Goal: Task Accomplishment & Management: Complete application form

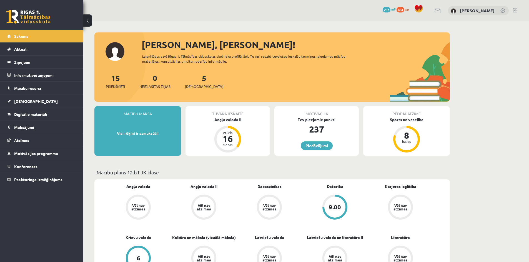
click at [198, 83] on div "5 Ieskaites" at bounding box center [204, 80] width 38 height 17
click at [188, 87] on span "[DEMOGRAPHIC_DATA]" at bounding box center [204, 87] width 38 height 6
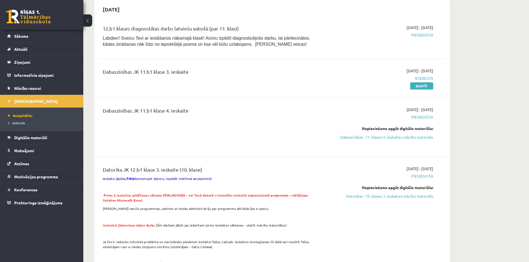
scroll to position [278, 0]
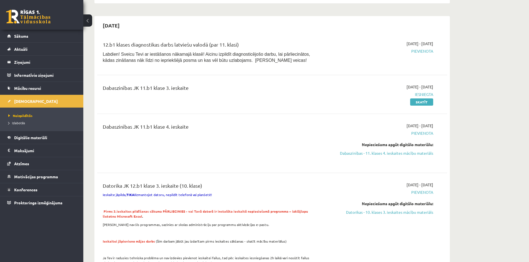
drag, startPoint x: 413, startPoint y: 153, endPoint x: 289, endPoint y: 31, distance: 173.6
click at [413, 153] on link "Dabaszinības - 11. klases 4. ieskaites mācību materiāls" at bounding box center [381, 154] width 105 height 6
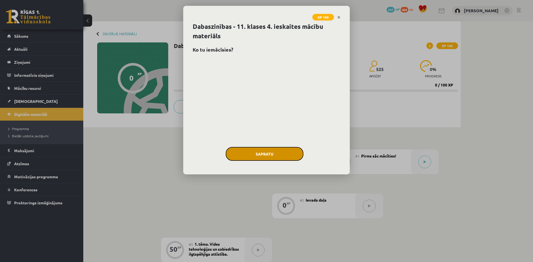
click at [301, 153] on button "Sapratu" at bounding box center [265, 154] width 78 height 14
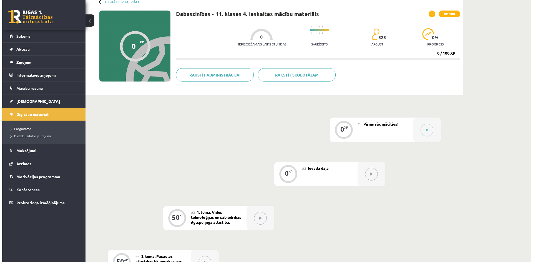
scroll to position [19, 0]
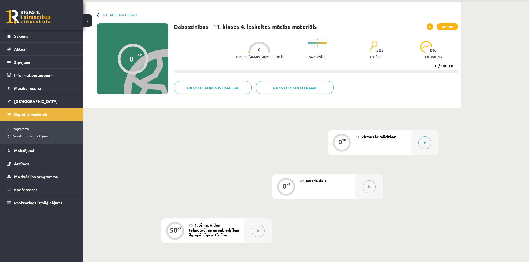
click at [426, 143] on icon at bounding box center [425, 142] width 2 height 3
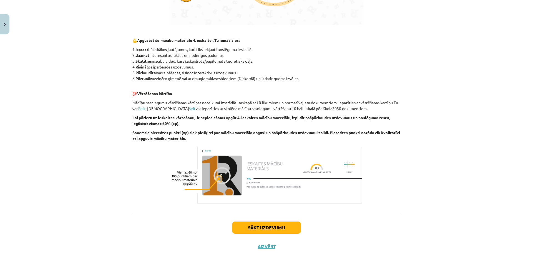
scroll to position [250, 0]
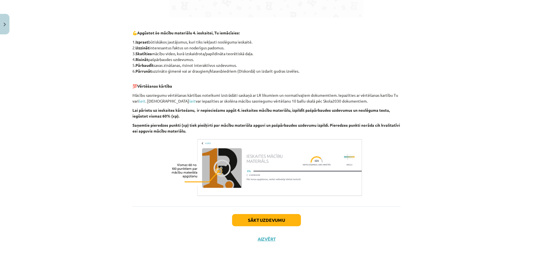
click at [256, 226] on div "Sākt uzdevumu Aizvērt" at bounding box center [266, 226] width 268 height 39
click at [254, 224] on button "Sākt uzdevumu" at bounding box center [266, 220] width 69 height 12
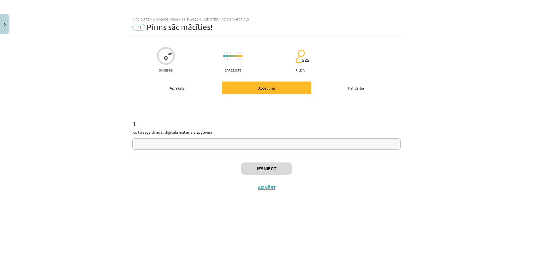
drag, startPoint x: 294, startPoint y: 151, endPoint x: 294, endPoint y: 155, distance: 3.9
click at [294, 151] on div "1 . Ko tu sagaidi no šī digitālā materiāla apguves?" at bounding box center [266, 124] width 268 height 61
click at [289, 147] on input "text" at bounding box center [266, 144] width 268 height 11
type input "******"
click at [275, 175] on button "Iesniegt" at bounding box center [266, 169] width 51 height 12
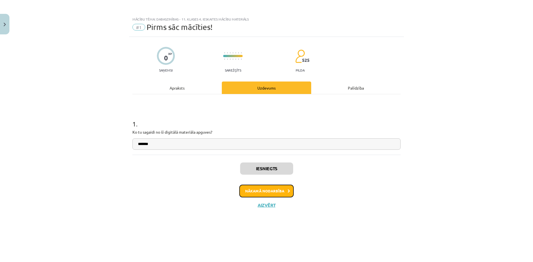
click at [272, 192] on button "Nākamā nodarbība" at bounding box center [266, 191] width 54 height 13
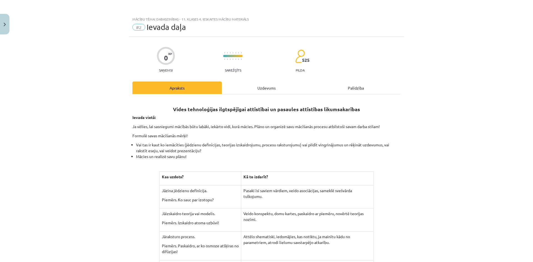
click at [251, 84] on div "Uzdevums" at bounding box center [266, 88] width 89 height 12
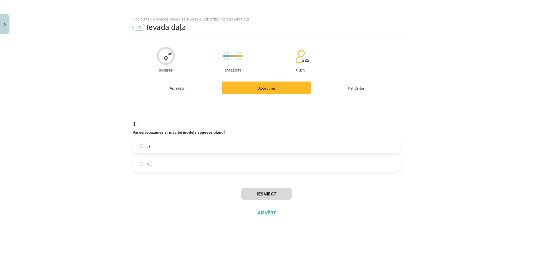
click at [209, 151] on label "Jā" at bounding box center [266, 146] width 267 height 14
click at [270, 190] on button "Iesniegt" at bounding box center [266, 194] width 51 height 12
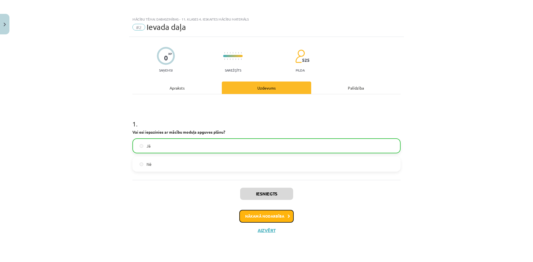
click at [282, 217] on button "Nākamā nodarbība" at bounding box center [266, 216] width 54 height 13
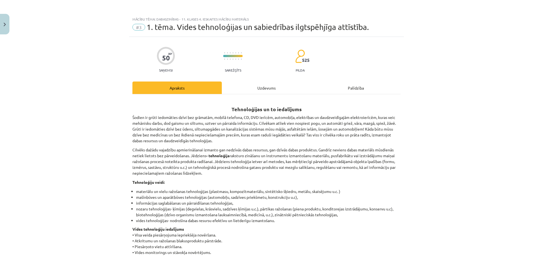
click at [271, 90] on div "Uzdevums" at bounding box center [266, 88] width 89 height 12
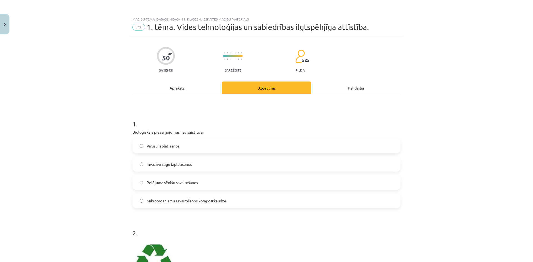
click at [197, 147] on label "Vīrusu izplatīšanos" at bounding box center [266, 146] width 267 height 14
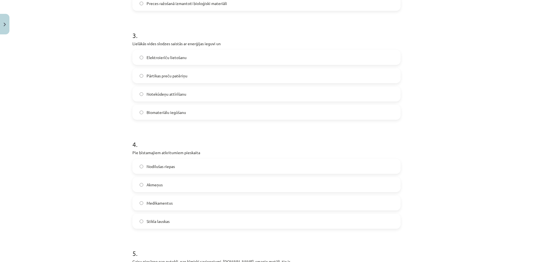
scroll to position [333, 0]
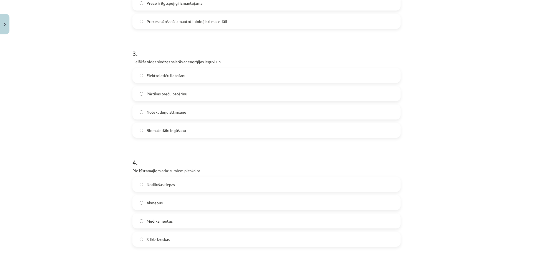
click at [181, 95] on span "Pārtikas preču patēriņu" at bounding box center [167, 94] width 41 height 6
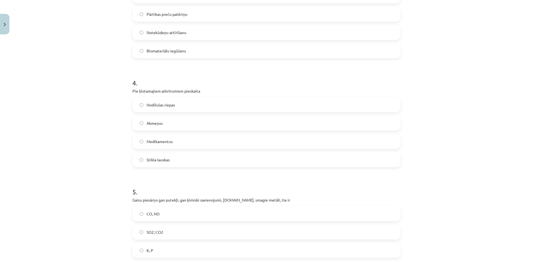
scroll to position [492, 0]
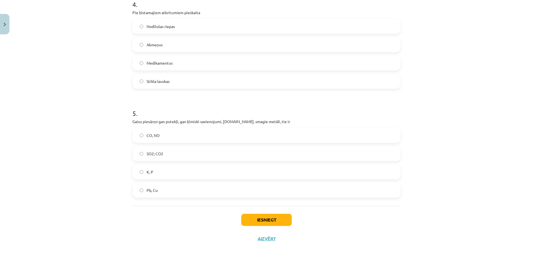
click at [175, 196] on label "Pb, Cu" at bounding box center [266, 191] width 267 height 14
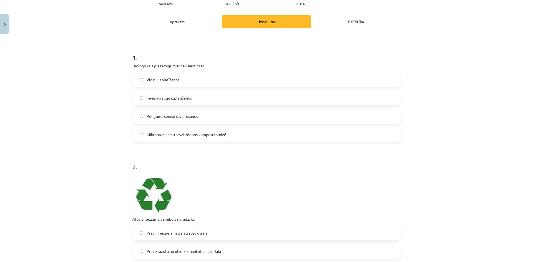
scroll to position [47, 0]
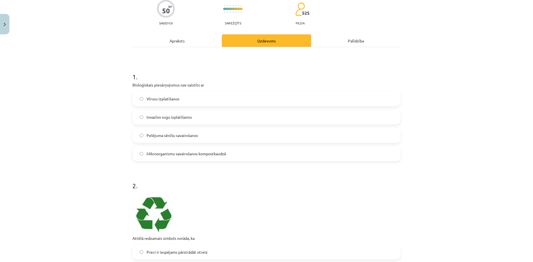
click at [186, 155] on span "Mikroorganismu savairošanos kompostkaudzē" at bounding box center [187, 154] width 80 height 6
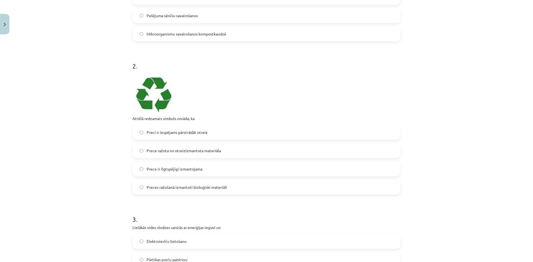
scroll to position [158, 0]
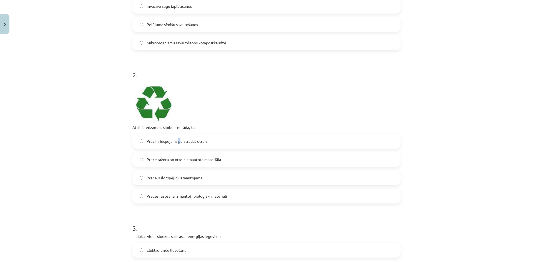
click at [177, 142] on span "Preci ir iespējams pārstrādāt otreiz" at bounding box center [177, 142] width 61 height 6
click at [214, 143] on label "Preci ir iespējams pārstrādāt otreiz" at bounding box center [266, 141] width 267 height 14
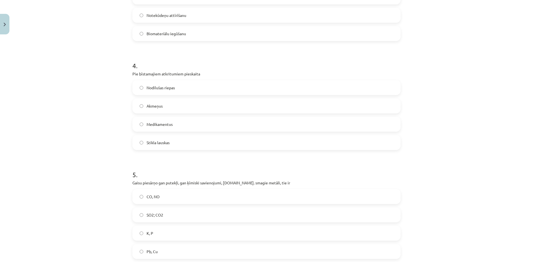
scroll to position [436, 0]
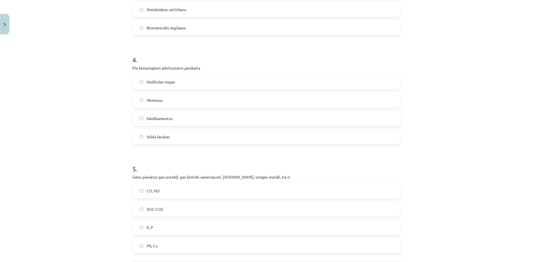
click at [168, 116] on span "Medikamentus" at bounding box center [160, 119] width 26 height 6
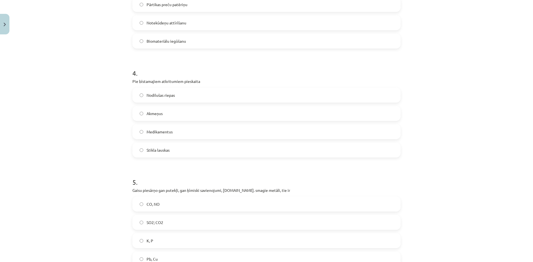
scroll to position [492, 0]
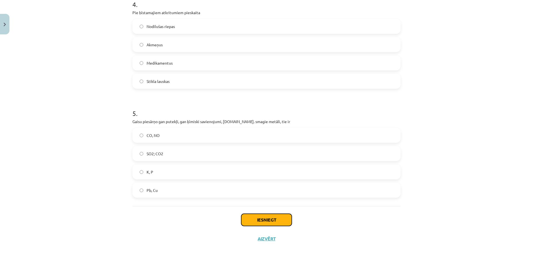
click at [280, 224] on button "Iesniegt" at bounding box center [266, 220] width 51 height 12
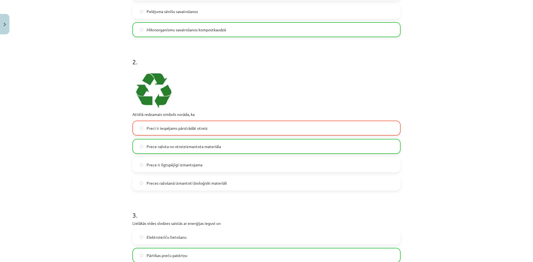
scroll to position [131, 0]
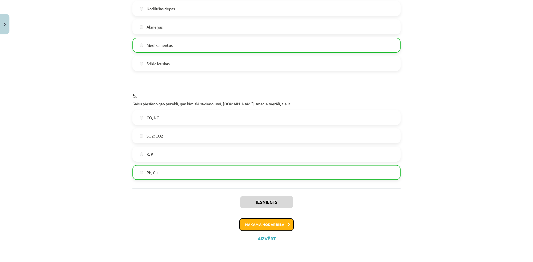
click at [269, 221] on button "Nākamā nodarbība" at bounding box center [266, 225] width 54 height 13
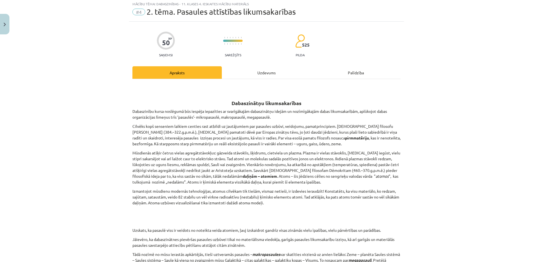
scroll to position [14, 0]
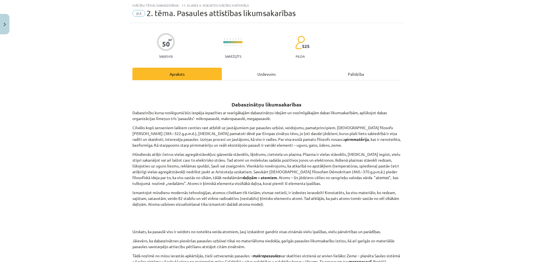
click at [276, 73] on div "Uzdevums" at bounding box center [266, 74] width 89 height 12
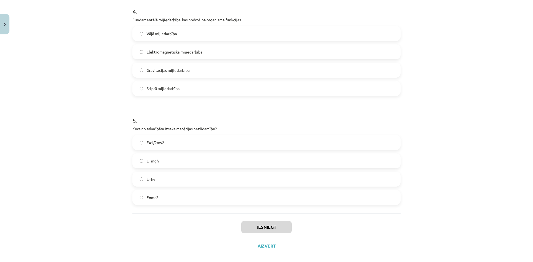
scroll to position [444, 0]
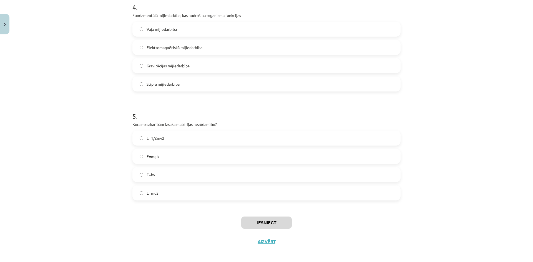
click at [182, 189] on label "E=mc2" at bounding box center [266, 193] width 267 height 14
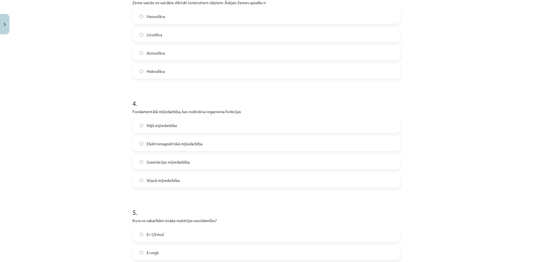
scroll to position [333, 0]
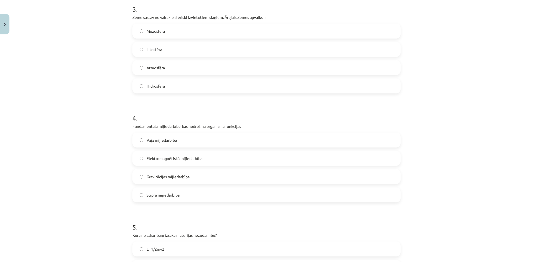
click at [188, 162] on label "Elektromagnētiskā mijiedarbība" at bounding box center [266, 159] width 267 height 14
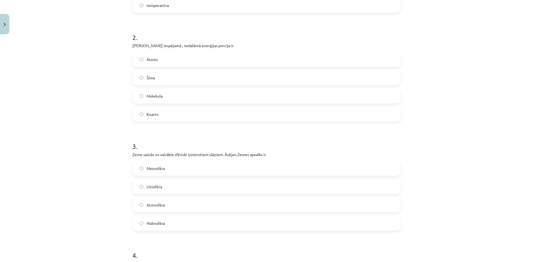
scroll to position [194, 0]
click at [174, 209] on label "Atmosfēra" at bounding box center [266, 207] width 267 height 14
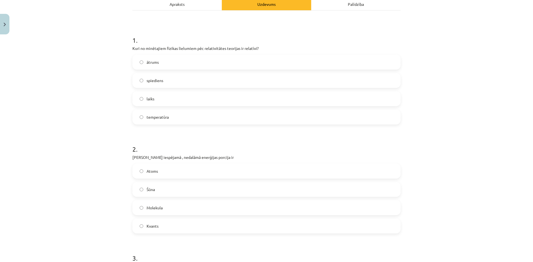
scroll to position [83, 0]
click at [174, 225] on label "Kvants" at bounding box center [266, 227] width 267 height 14
click at [169, 204] on label "Molekula" at bounding box center [266, 209] width 267 height 14
click at [186, 176] on label "Atoms" at bounding box center [266, 172] width 267 height 14
click at [181, 230] on label "Kvants" at bounding box center [266, 227] width 267 height 14
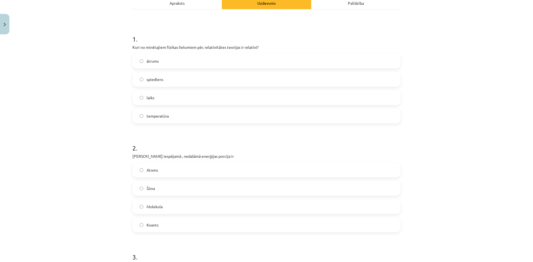
scroll to position [111, 0]
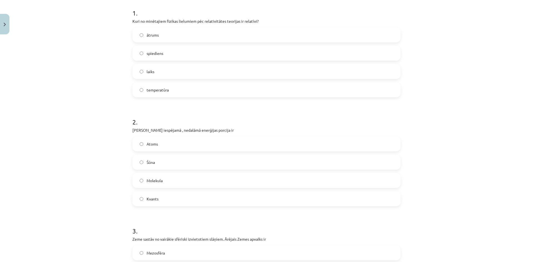
click at [169, 149] on label "Atoms" at bounding box center [266, 144] width 267 height 14
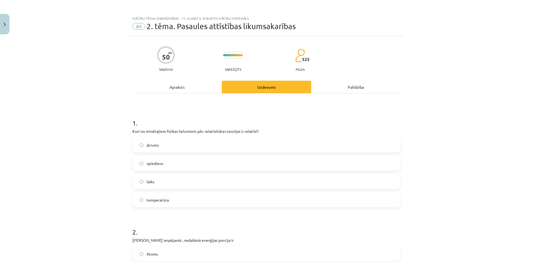
scroll to position [0, 0]
click at [169, 161] on label "spiediens" at bounding box center [266, 164] width 267 height 14
drag, startPoint x: 240, startPoint y: 132, endPoint x: 260, endPoint y: 131, distance: 20.0
click at [260, 131] on p "Kuri no minētajiem fizikas lielumiem pēc relativitātes teorijas ir relatīvi?" at bounding box center [266, 132] width 268 height 6
click at [164, 148] on label "ātrums" at bounding box center [266, 146] width 267 height 14
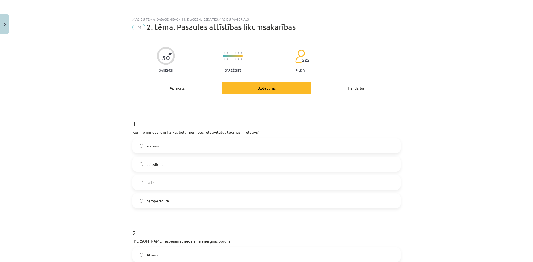
click at [179, 166] on label "spiediens" at bounding box center [266, 164] width 267 height 14
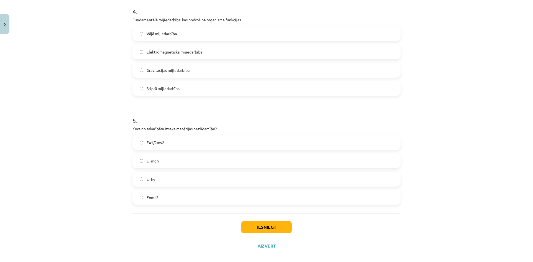
scroll to position [444, 0]
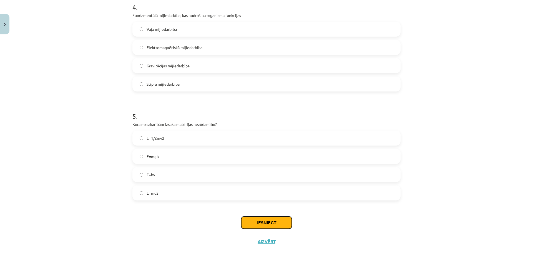
click at [243, 220] on button "Iesniegt" at bounding box center [266, 223] width 51 height 12
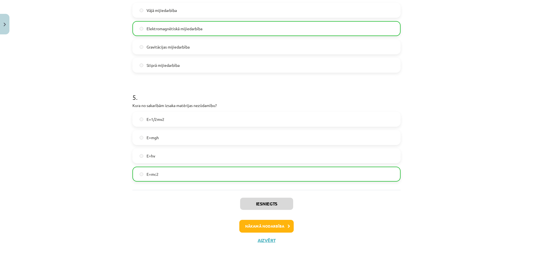
scroll to position [465, 0]
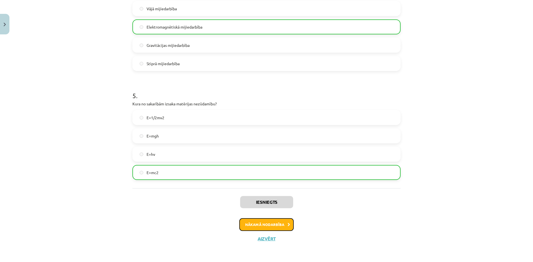
click at [282, 221] on button "Nākamā nodarbība" at bounding box center [266, 225] width 54 height 13
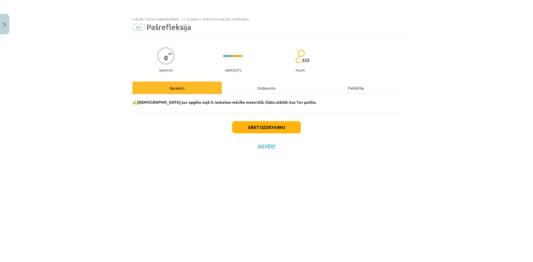
scroll to position [0, 0]
click at [274, 128] on button "Sākt uzdevumu" at bounding box center [266, 127] width 69 height 12
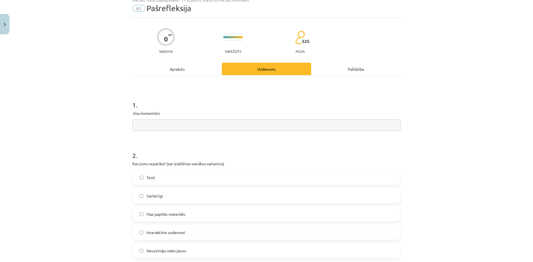
scroll to position [56, 0]
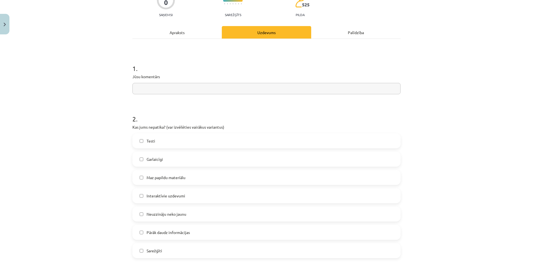
click at [205, 85] on input "text" at bounding box center [266, 88] width 268 height 11
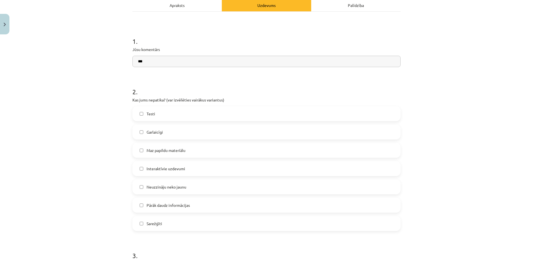
scroll to position [167, 0]
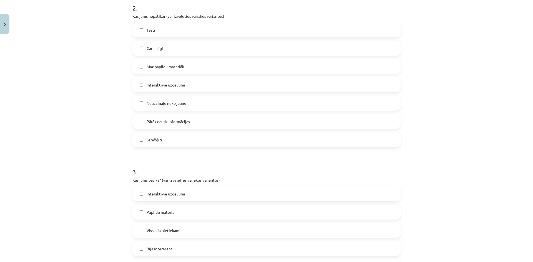
type input "***"
click at [215, 210] on label "Papildu materiāli" at bounding box center [266, 213] width 267 height 14
click at [213, 88] on label "Interaktīvie uzdevumi" at bounding box center [266, 85] width 267 height 14
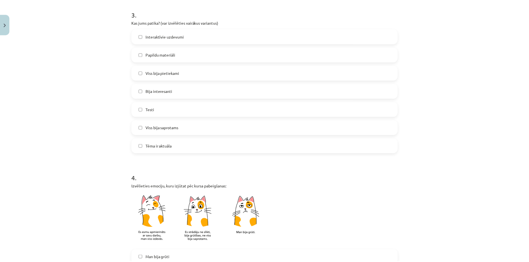
scroll to position [417, 0]
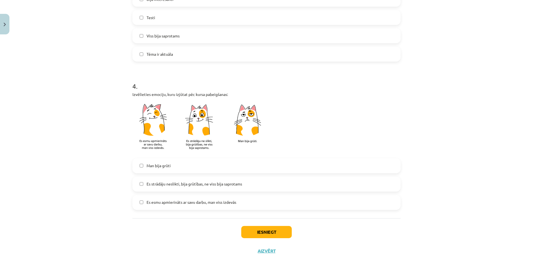
click at [207, 199] on label "Es esmu apmierināts ar savu darbu, man viss izdevās" at bounding box center [266, 203] width 267 height 14
click at [250, 234] on button "Iesniegt" at bounding box center [266, 232] width 51 height 12
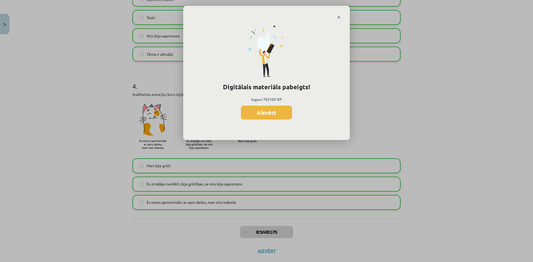
click at [263, 107] on button "Aizvērt" at bounding box center [266, 113] width 51 height 14
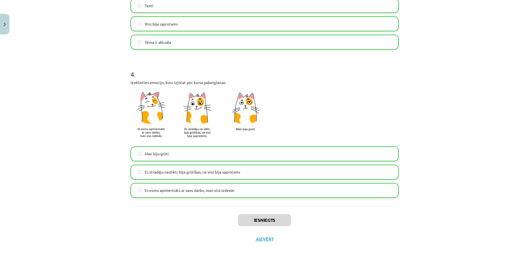
scroll to position [429, 0]
click at [259, 236] on button "Aizvērt" at bounding box center [264, 239] width 21 height 6
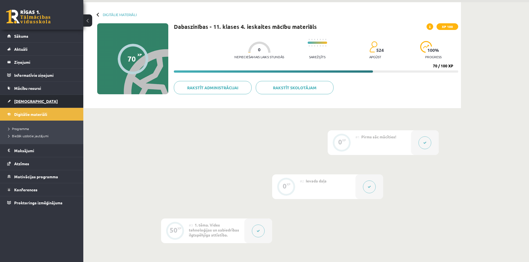
click at [35, 104] on link "[DEMOGRAPHIC_DATA]" at bounding box center [41, 101] width 69 height 13
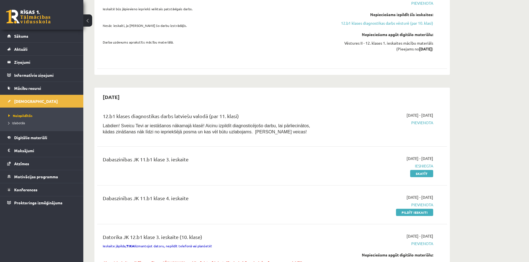
scroll to position [222, 0]
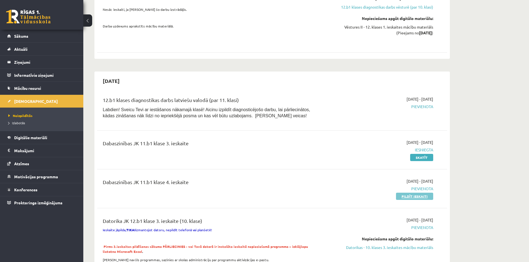
click at [418, 197] on link "Pildīt ieskaiti" at bounding box center [414, 196] width 37 height 7
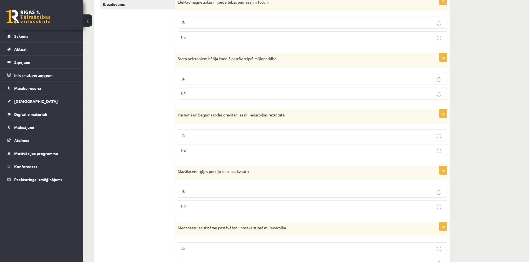
scroll to position [151, 0]
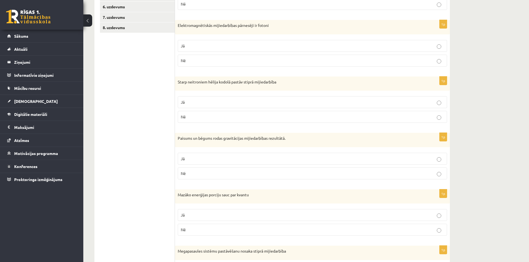
click at [215, 104] on p "Jā" at bounding box center [312, 102] width 263 height 6
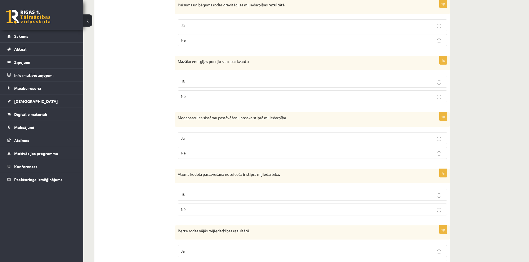
scroll to position [428, 0]
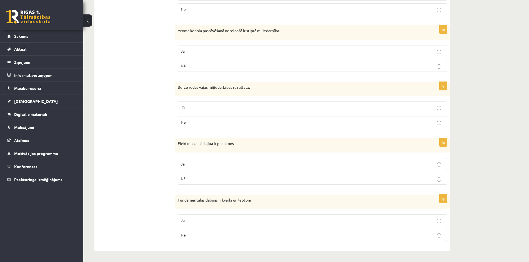
click at [196, 227] on fieldset "Jā Nē" at bounding box center [312, 227] width 269 height 31
click at [196, 223] on p "Jā" at bounding box center [312, 221] width 263 height 6
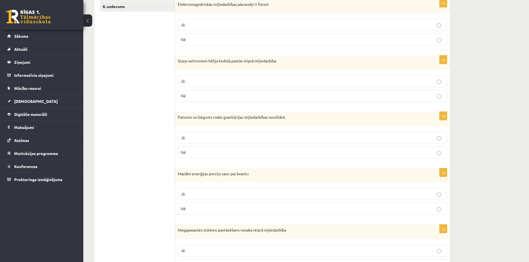
scroll to position [234, 0]
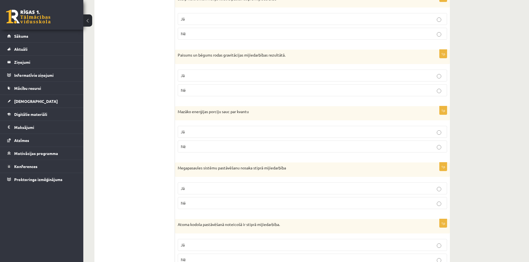
click at [258, 208] on label "Nē" at bounding box center [312, 203] width 269 height 12
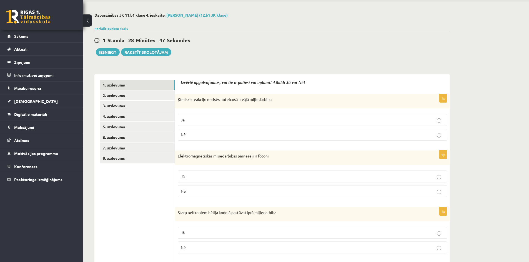
scroll to position [12, 0]
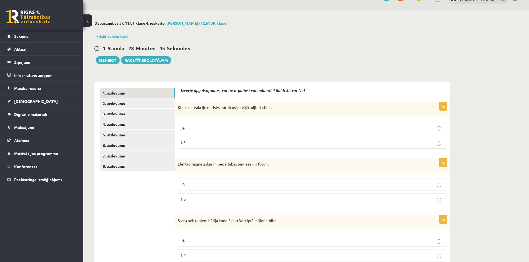
click at [223, 142] on p "Nē" at bounding box center [312, 143] width 263 height 6
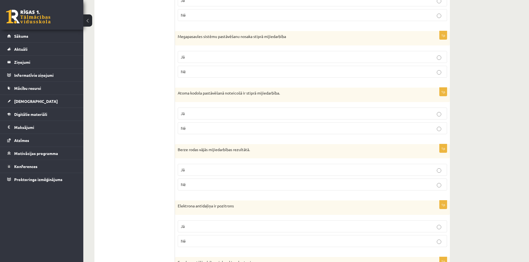
scroll to position [373, 0]
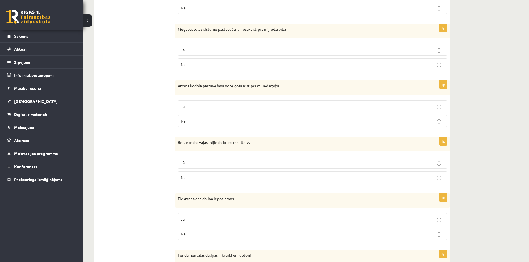
click at [216, 124] on p "Nē" at bounding box center [312, 121] width 263 height 6
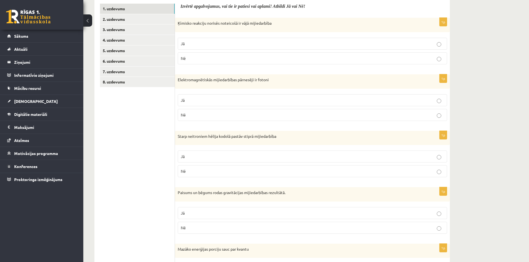
scroll to position [95, 0]
click at [229, 103] on p "Jā" at bounding box center [312, 102] width 263 height 6
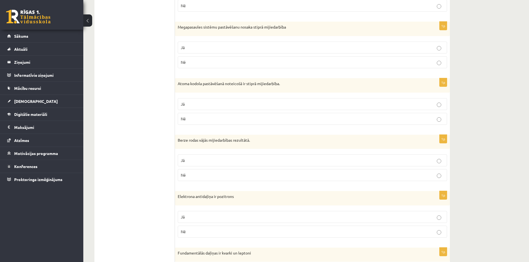
scroll to position [373, 0]
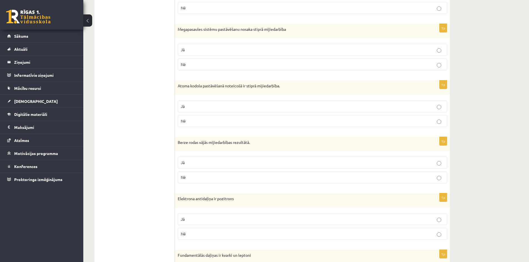
click at [213, 180] on p "Nē" at bounding box center [312, 178] width 263 height 6
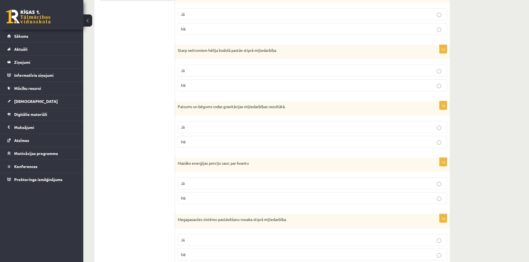
scroll to position [194, 0]
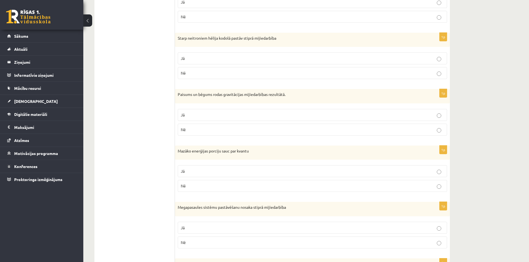
click at [252, 130] on p "Nē" at bounding box center [312, 130] width 263 height 6
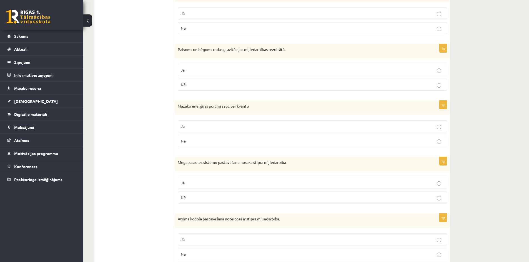
scroll to position [250, 0]
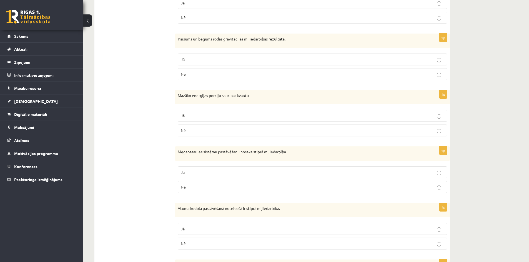
click at [226, 119] on p "Jā" at bounding box center [312, 116] width 263 height 6
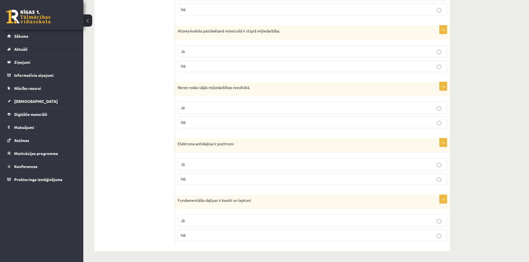
scroll to position [428, 0]
click at [230, 174] on label "Nē" at bounding box center [312, 179] width 269 height 12
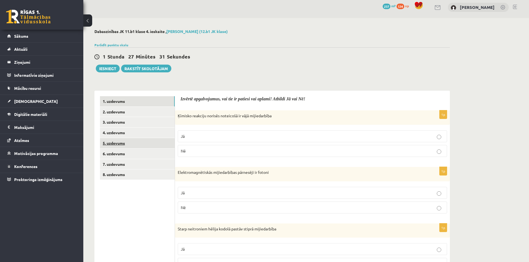
scroll to position [0, 0]
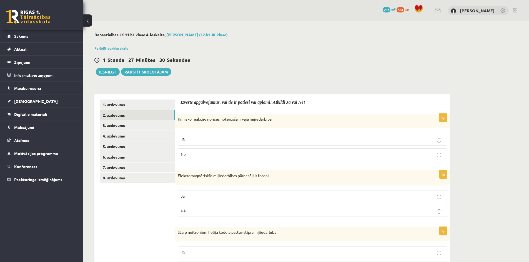
click at [139, 117] on link "2. uzdevums" at bounding box center [137, 115] width 75 height 10
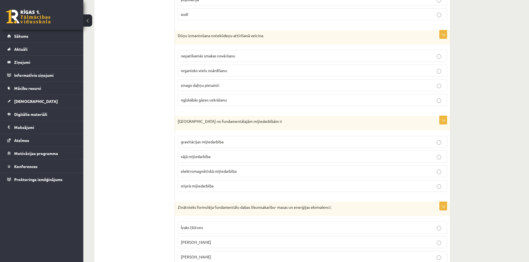
scroll to position [361, 0]
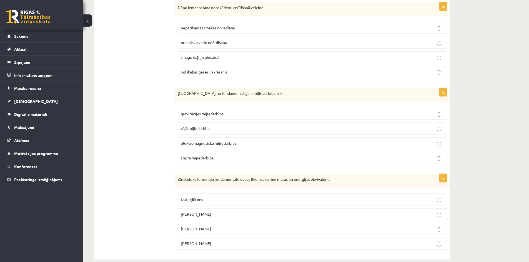
click at [209, 116] on span "gravitācijas mijiedarbība" at bounding box center [202, 113] width 43 height 5
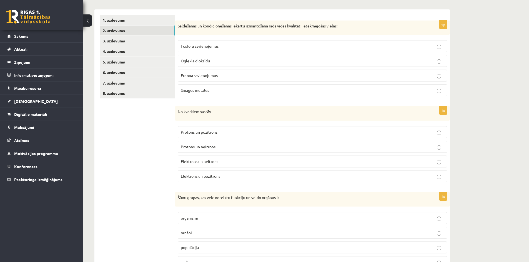
scroll to position [83, 0]
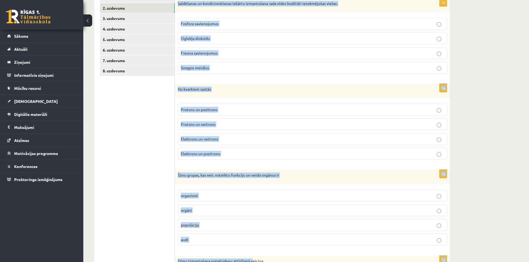
drag, startPoint x: 178, startPoint y: 26, endPoint x: 253, endPoint y: 258, distance: 243.1
click at [253, 258] on form "1p Saldēšanas un kondicionēšanas iekārtu izmantošana rada vides kvalitāti ietek…" at bounding box center [313, 251] width 264 height 516
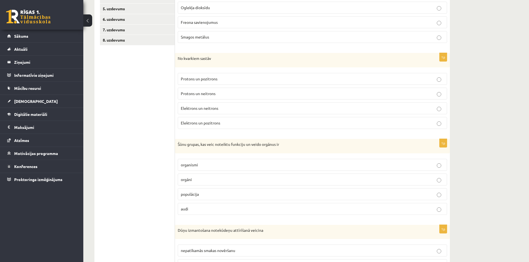
click at [127, 206] on ul "1. uzdevums 2. uzdevums 3. uzdevums 4. uzdevums 5. uzdevums 6. uzdevums 7. uzde…" at bounding box center [137, 220] width 75 height 516
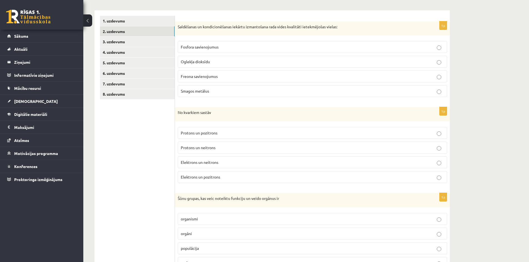
scroll to position [82, 0]
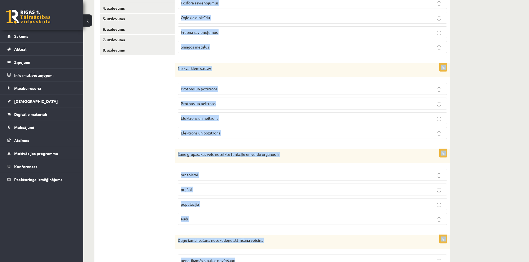
drag, startPoint x: 177, startPoint y: 29, endPoint x: 251, endPoint y: 259, distance: 241.6
click at [251, 259] on form "1p Saldēšanas un kondicionēšanas iekārtu izmantošana rada vides kvalitāti ietek…" at bounding box center [313, 230] width 264 height 516
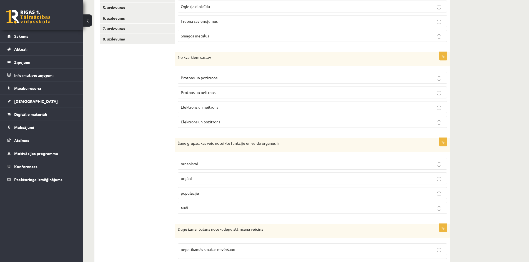
drag, startPoint x: 146, startPoint y: 207, endPoint x: 150, endPoint y: 198, distance: 10.4
click at [146, 207] on ul "1. uzdevums 2. uzdevums 3. uzdevums 4. uzdevums 5. uzdevums 6. uzdevums 7. uzde…" at bounding box center [137, 219] width 75 height 516
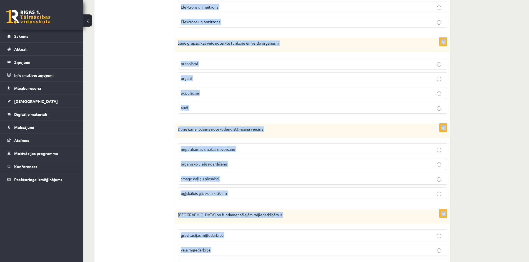
scroll to position [312, 0]
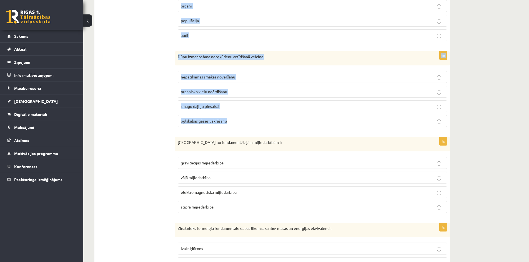
drag, startPoint x: 181, startPoint y: 56, endPoint x: 239, endPoint y: 123, distance: 88.8
click at [239, 123] on form "1p Saldēšanas un kondicionēšanas iekārtu izmantošana rada vides kvalitāti ietek…" at bounding box center [313, 46] width 264 height 516
copy form "Saldēšanas un kondicionēšanas iekārtu izmantošana rada vides kvalitāti ietekmēj…"
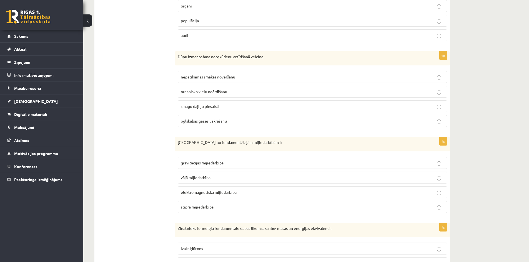
click at [128, 86] on ul "1. uzdevums 2. uzdevums 3. uzdevums 4. uzdevums 5. uzdevums 6. uzdevums 7. uzde…" at bounding box center [137, 46] width 75 height 516
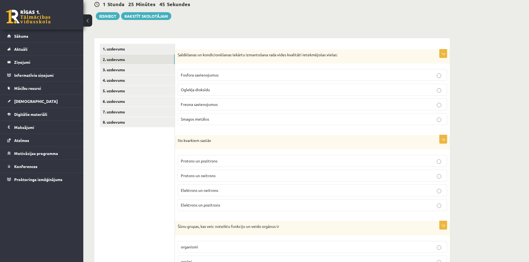
scroll to position [62, 0]
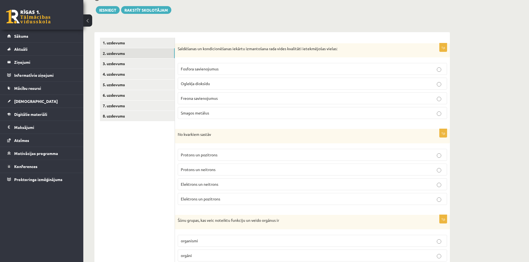
click at [200, 71] on span "Fosfora savienojumus" at bounding box center [200, 68] width 38 height 5
click at [210, 99] on span "Freona savienojumus" at bounding box center [199, 98] width 37 height 5
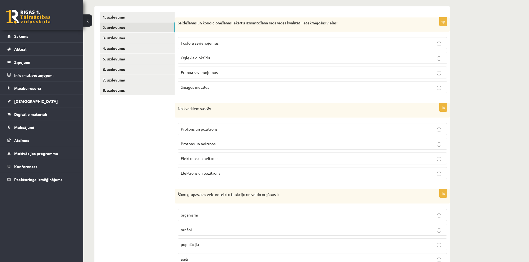
scroll to position [90, 0]
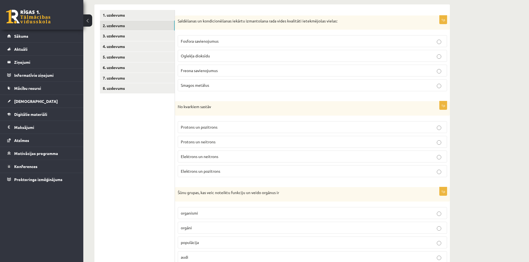
click at [201, 142] on span "Protons un neitrons" at bounding box center [198, 141] width 35 height 5
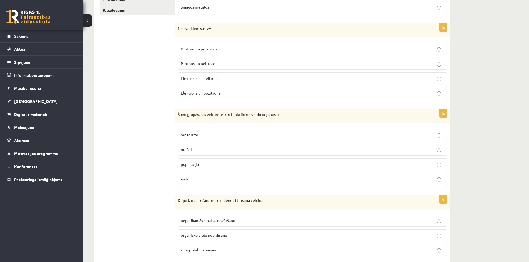
scroll to position [173, 0]
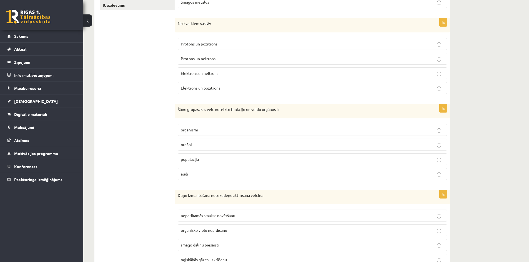
click at [210, 176] on p "audi" at bounding box center [312, 174] width 263 height 6
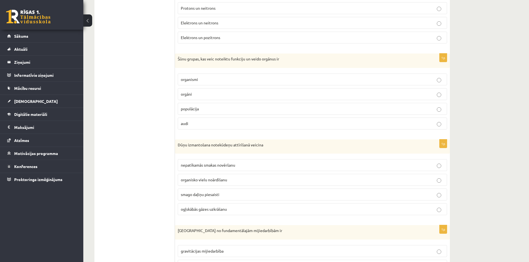
scroll to position [229, 0]
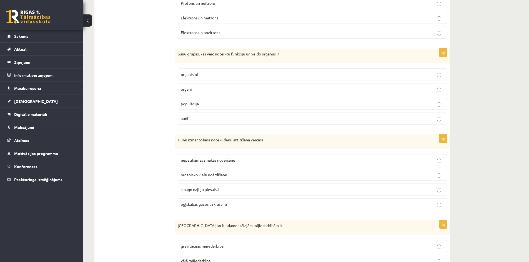
click at [221, 177] on span "organisko vielu noārdīšanu" at bounding box center [204, 174] width 46 height 5
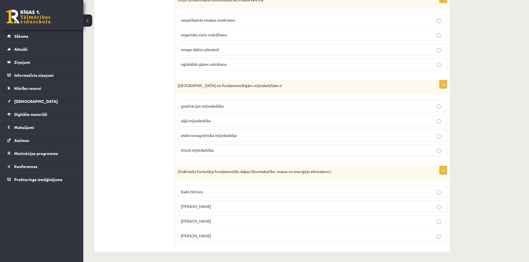
scroll to position [370, 0]
click at [194, 221] on span "Alberts Einšteins" at bounding box center [196, 220] width 30 height 5
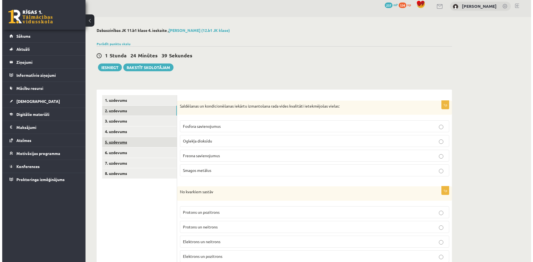
scroll to position [0, 0]
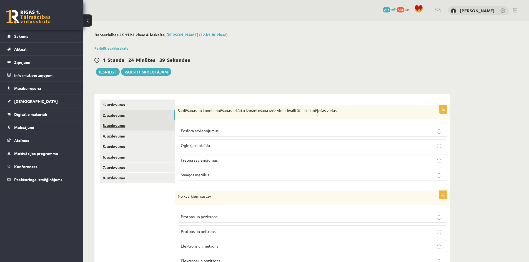
click at [133, 122] on link "3. uzdevums" at bounding box center [137, 126] width 75 height 10
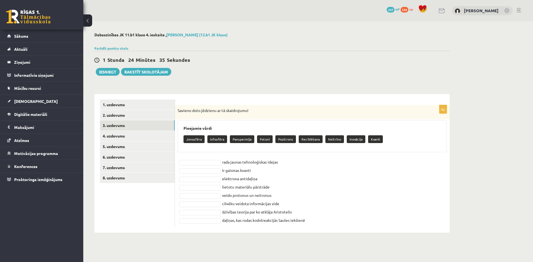
drag, startPoint x: 266, startPoint y: 162, endPoint x: 500, endPoint y: 154, distance: 234.6
click at [510, 154] on div "Dabaszinības JK 11.b1 klase 4. ieskaite , Rebeka Heidia Ferstere (12.b1 JK klas…" at bounding box center [308, 132] width 450 height 223
click at [197, 192] on fieldset "**********" at bounding box center [312, 191] width 269 height 67
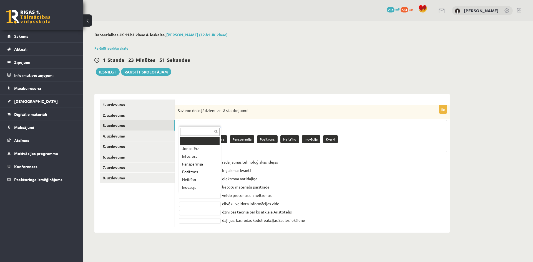
scroll to position [7, 0]
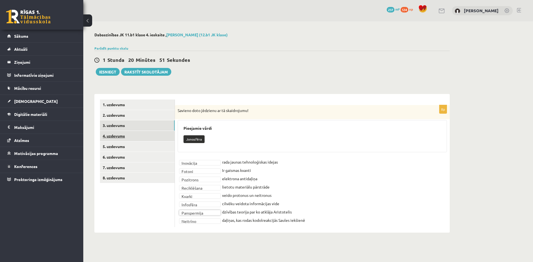
click at [122, 139] on link "4. uzdevums" at bounding box center [137, 136] width 75 height 10
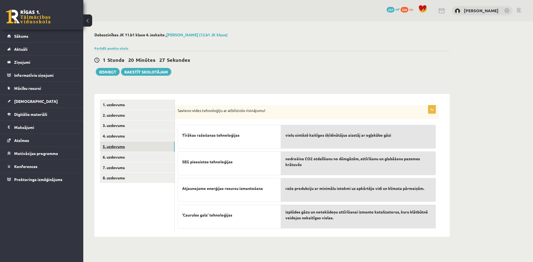
click at [129, 142] on link "5. uzdevums" at bounding box center [137, 147] width 75 height 10
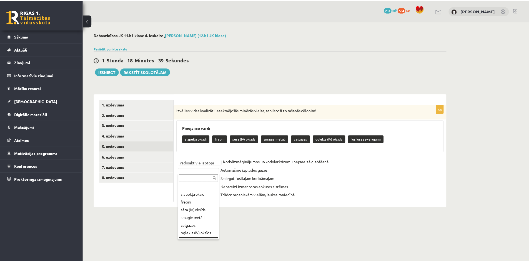
scroll to position [0, 0]
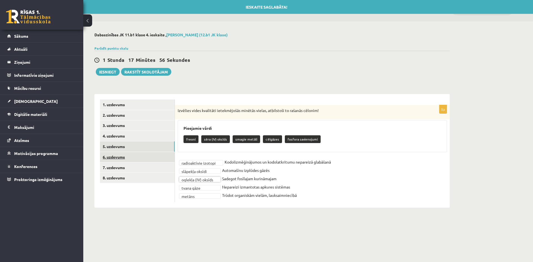
click at [113, 161] on link "6. uzdevums" at bounding box center [137, 157] width 75 height 10
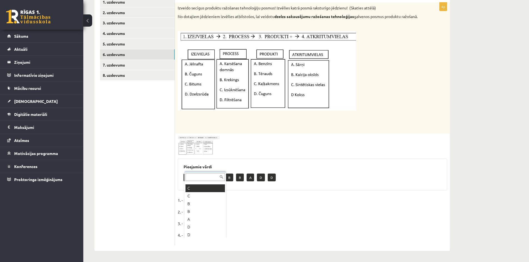
scroll to position [22, 0]
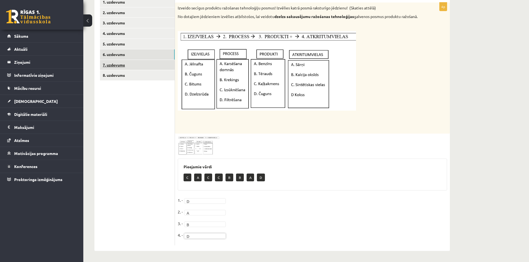
click at [132, 60] on link "7. uzdevums" at bounding box center [137, 65] width 75 height 10
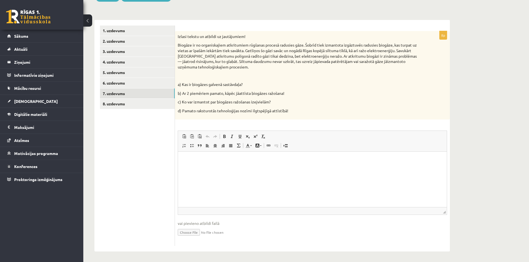
scroll to position [75, 0]
click at [234, 154] on html at bounding box center [312, 159] width 269 height 17
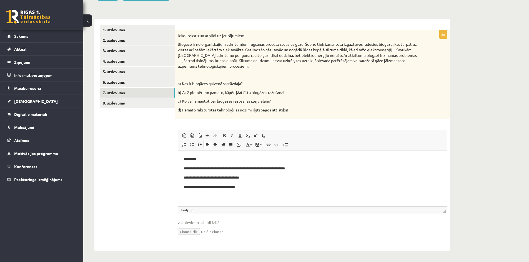
drag, startPoint x: 444, startPoint y: 253, endPoint x: 190, endPoint y: 187, distance: 263.1
click at [190, 187] on p "**********" at bounding box center [313, 188] width 258 height 6
click at [264, 185] on p "**********" at bounding box center [313, 188] width 258 height 6
click at [126, 102] on link "8. uzdevums" at bounding box center [137, 103] width 75 height 10
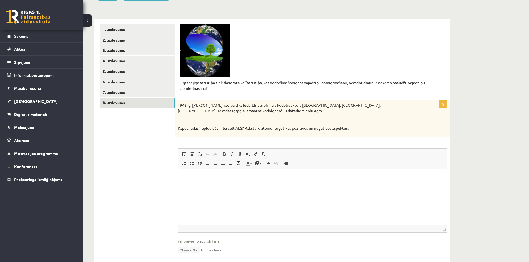
drag, startPoint x: 651, startPoint y: 269, endPoint x: 224, endPoint y: 171, distance: 438.1
click at [224, 171] on html at bounding box center [312, 177] width 269 height 17
click at [248, 187] on p "**********" at bounding box center [313, 187] width 258 height 6
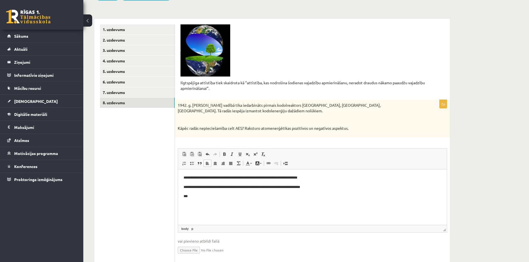
click at [214, 201] on html "**********" at bounding box center [312, 187] width 269 height 36
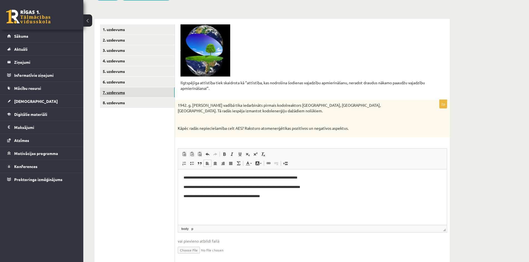
click at [139, 97] on link "7. uzdevums" at bounding box center [137, 92] width 75 height 10
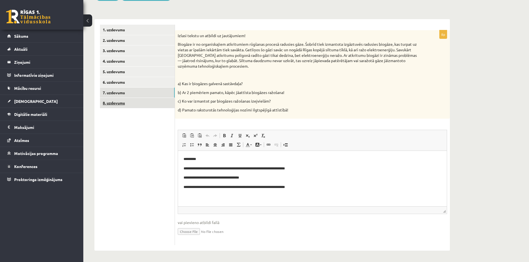
click at [145, 101] on link "8. uzdevums" at bounding box center [137, 103] width 75 height 10
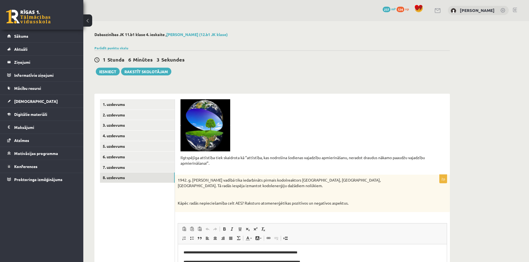
scroll to position [0, 0]
click at [121, 172] on link "7. uzdevums" at bounding box center [137, 168] width 75 height 10
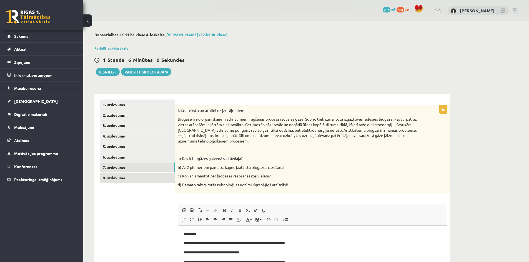
click at [153, 179] on link "8. uzdevums" at bounding box center [137, 178] width 75 height 10
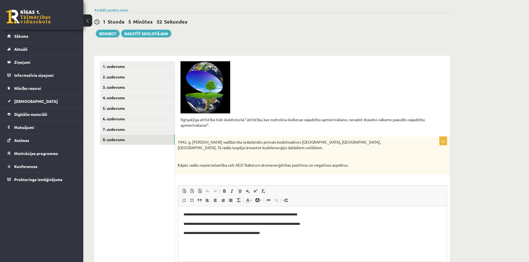
scroll to position [29, 0]
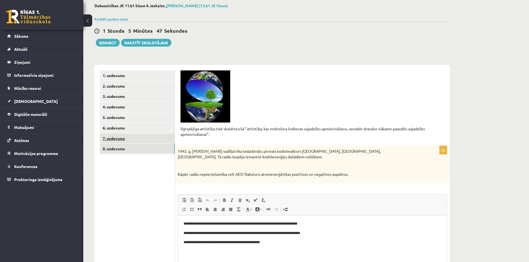
click at [147, 141] on link "7. uzdevums" at bounding box center [137, 139] width 75 height 10
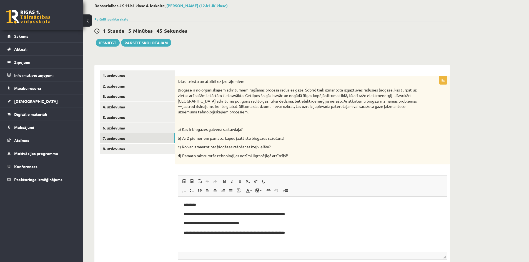
scroll to position [0, 0]
click at [130, 138] on link "7. uzdevums" at bounding box center [137, 139] width 75 height 10
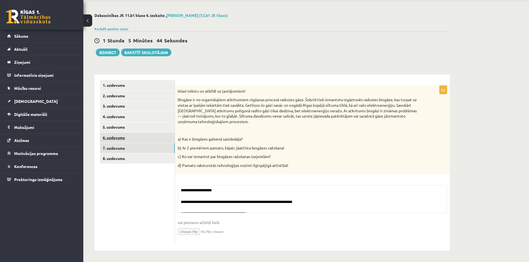
click at [131, 136] on link "6. uzdevums" at bounding box center [137, 138] width 75 height 10
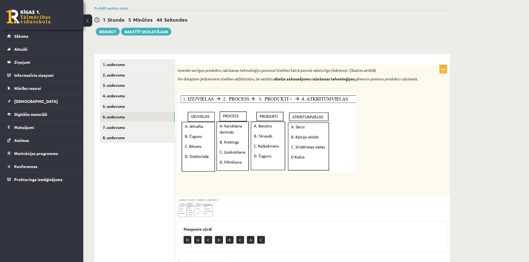
scroll to position [109, 0]
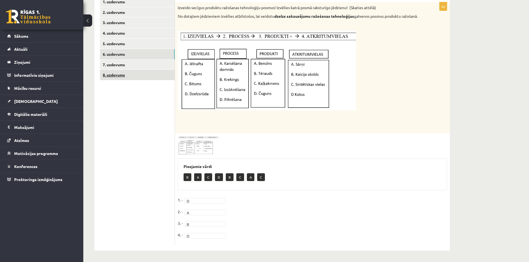
click at [131, 71] on link "8. uzdevums" at bounding box center [137, 75] width 75 height 10
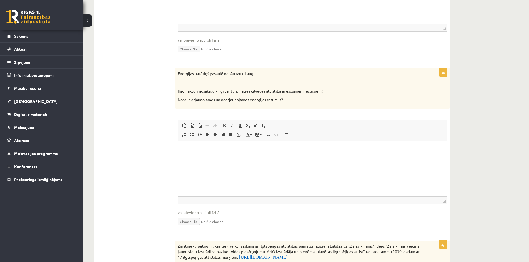
scroll to position [278, 0]
click at [211, 156] on html at bounding box center [312, 148] width 269 height 17
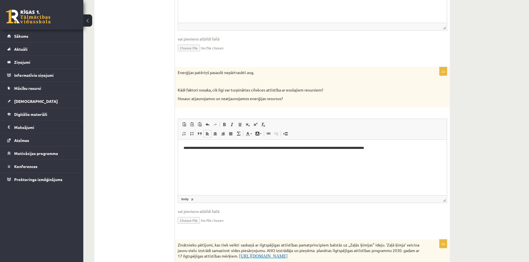
click at [357, 147] on p "**********" at bounding box center [313, 149] width 258 height 6
click at [412, 147] on p "**********" at bounding box center [313, 149] width 258 height 6
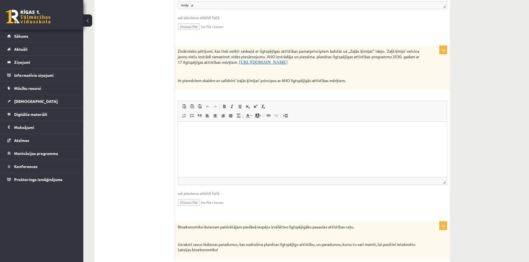
scroll to position [474, 0]
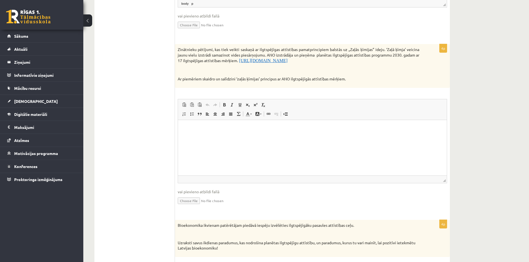
click at [287, 62] on span "https://www.pkc.gov.lv/lv/attistibas-planosana-latvija/ano-ilgtspejigas-attisti…" at bounding box center [263, 60] width 48 height 5
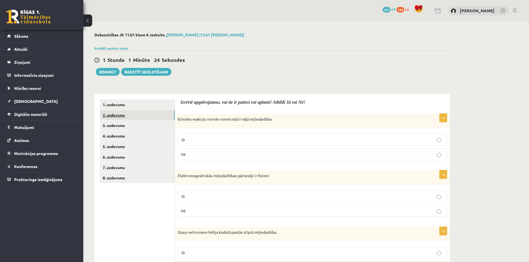
click at [138, 118] on link "2. uzdevums" at bounding box center [137, 115] width 75 height 10
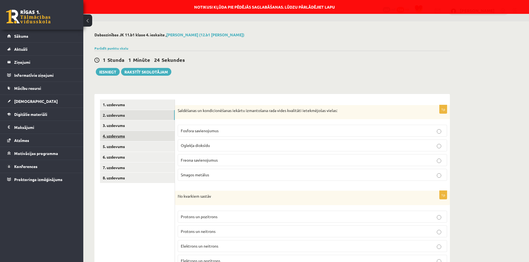
click at [147, 133] on link "4. uzdevums" at bounding box center [137, 136] width 75 height 10
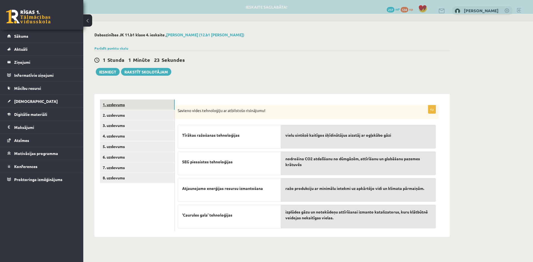
click at [148, 103] on link "1. uzdevums" at bounding box center [137, 105] width 75 height 10
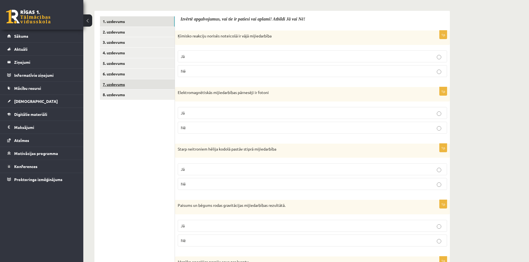
click at [132, 89] on link "7. uzdevums" at bounding box center [137, 84] width 75 height 10
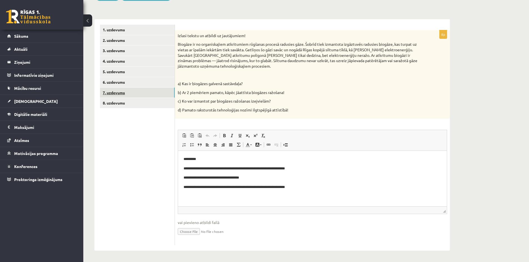
click at [117, 97] on link "7. uzdevums" at bounding box center [137, 93] width 75 height 10
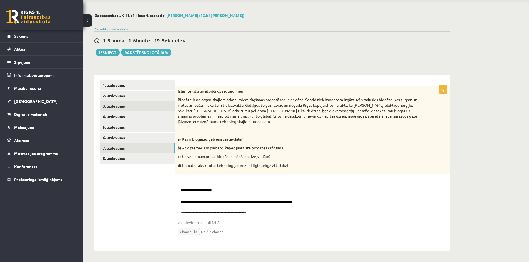
scroll to position [20, 0]
click at [134, 160] on link "8. uzdevums" at bounding box center [137, 159] width 75 height 10
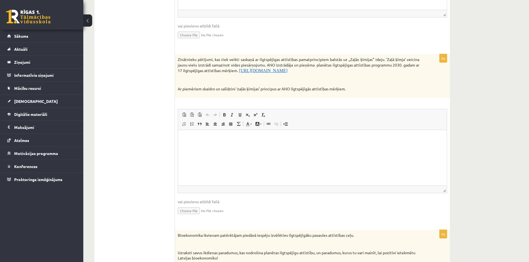
scroll to position [464, 0]
click at [252, 146] on html at bounding box center [312, 137] width 269 height 17
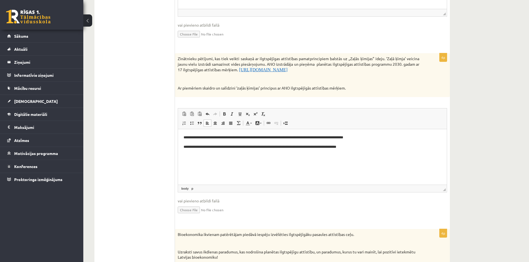
drag, startPoint x: 370, startPoint y: 134, endPoint x: 372, endPoint y: 136, distance: 2.9
click at [370, 135] on p "**********" at bounding box center [313, 138] width 258 height 6
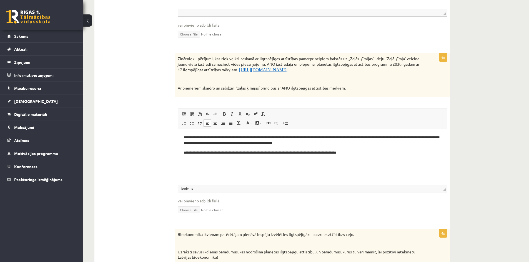
click at [365, 159] on html "**********" at bounding box center [312, 145] width 269 height 32
click at [377, 137] on p "**********" at bounding box center [313, 141] width 258 height 12
click at [366, 154] on p "**********" at bounding box center [313, 156] width 258 height 12
click at [248, 164] on body "**********" at bounding box center [313, 153] width 258 height 36
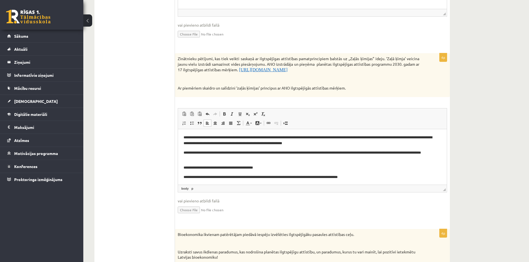
scroll to position [4, 0]
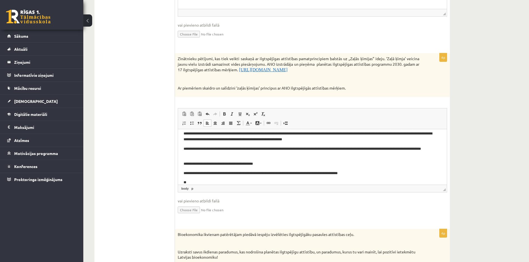
click at [406, 149] on p "**********" at bounding box center [311, 152] width 254 height 12
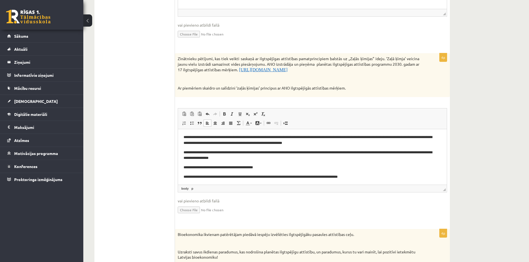
scroll to position [0, 0]
click at [183, 144] on html "**********" at bounding box center [312, 162] width 269 height 66
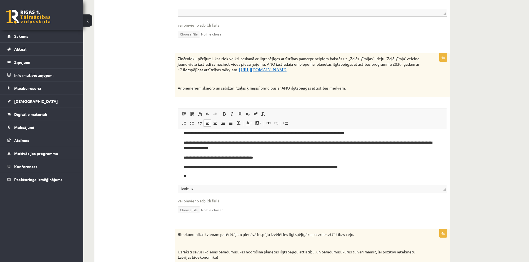
scroll to position [11, 0]
click at [192, 176] on p "**" at bounding box center [311, 176] width 254 height 6
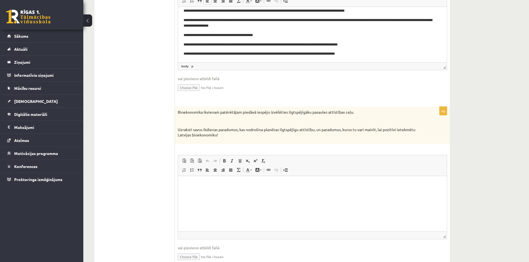
scroll to position [612, 0]
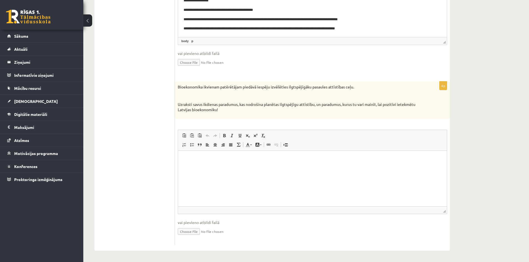
click at [249, 160] on p "Bagātinātā teksta redaktors, wiswyg-editor-user-answer-47024725650120" at bounding box center [313, 160] width 258 height 6
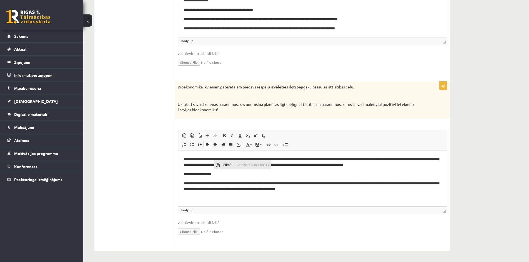
scroll to position [0, 0]
click at [234, 183] on p "**********" at bounding box center [313, 187] width 258 height 12
click at [235, 183] on p "**********" at bounding box center [313, 187] width 258 height 12
click at [356, 182] on p "**********" at bounding box center [313, 187] width 258 height 12
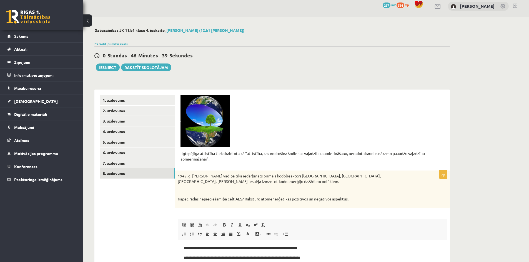
scroll to position [1, 0]
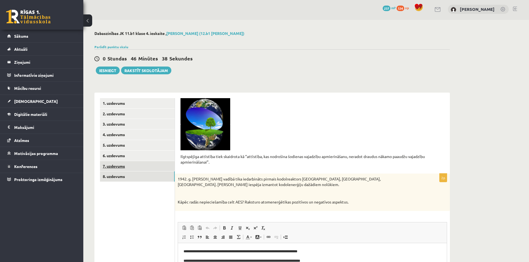
click at [117, 171] on link "7. uzdevums" at bounding box center [137, 166] width 75 height 10
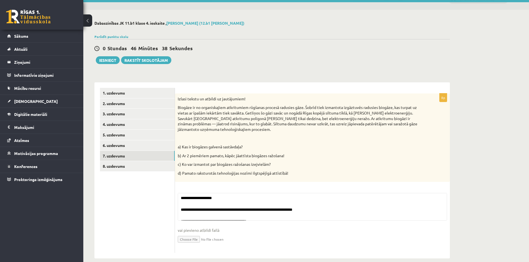
scroll to position [20, 0]
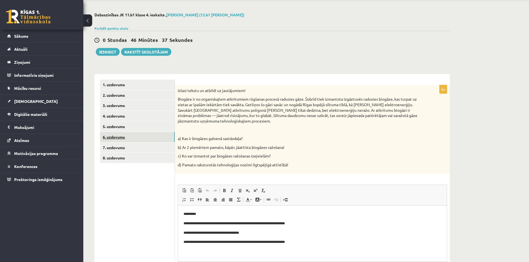
click at [157, 138] on link "6. uzdevums" at bounding box center [137, 137] width 75 height 10
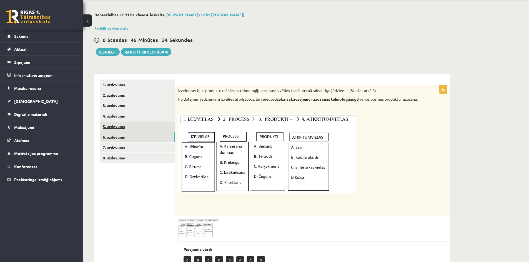
click at [150, 126] on link "5. uzdevums" at bounding box center [137, 127] width 75 height 10
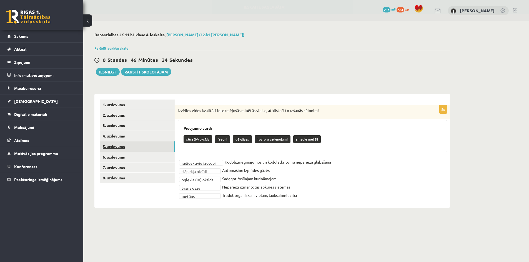
scroll to position [0, 0]
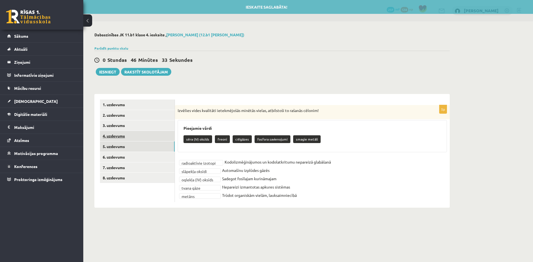
click at [155, 140] on link "4. uzdevums" at bounding box center [137, 136] width 75 height 10
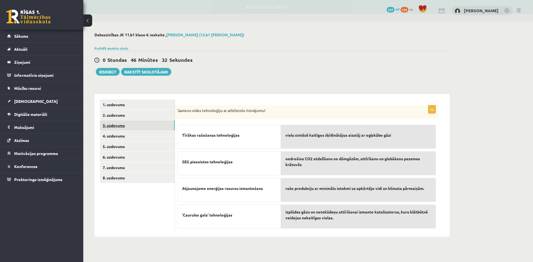
click at [155, 129] on link "3. uzdevums" at bounding box center [137, 126] width 75 height 10
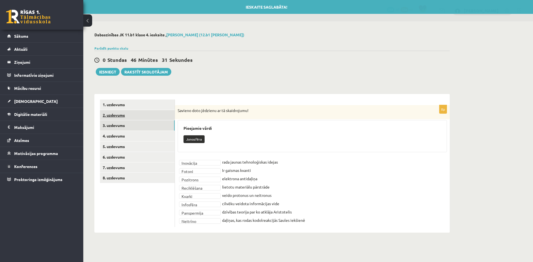
click at [156, 116] on link "2. uzdevums" at bounding box center [137, 115] width 75 height 10
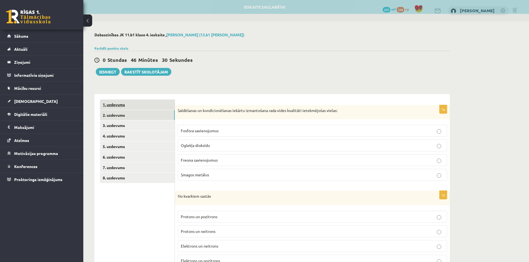
click at [158, 107] on link "1. uzdevums" at bounding box center [137, 105] width 75 height 10
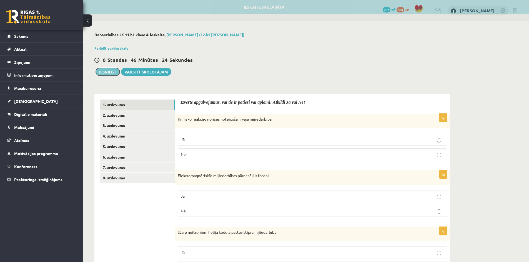
drag, startPoint x: 107, startPoint y: 72, endPoint x: 105, endPoint y: 74, distance: 3.1
click at [105, 74] on button "Iesniegt" at bounding box center [108, 72] width 24 height 8
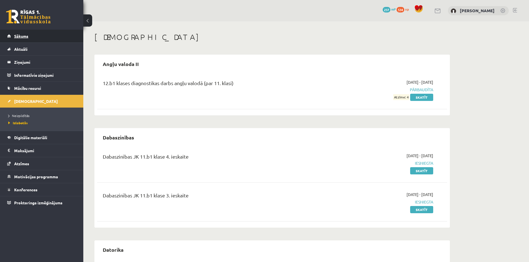
click at [23, 37] on span "Sākums" at bounding box center [21, 36] width 14 height 5
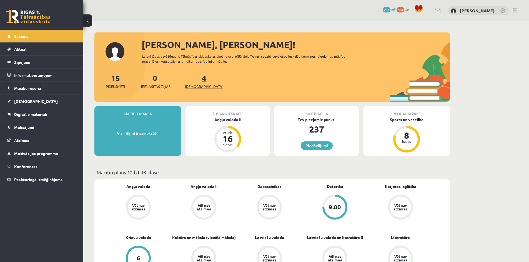
click at [194, 76] on link "4 Ieskaites" at bounding box center [204, 81] width 38 height 16
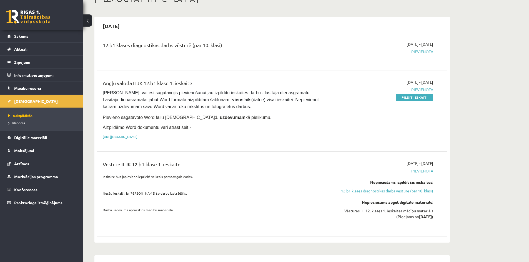
scroll to position [56, 0]
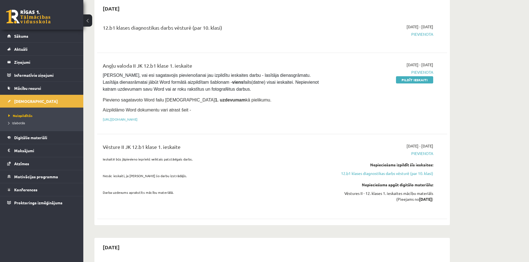
drag, startPoint x: 338, startPoint y: 92, endPoint x: 341, endPoint y: 96, distance: 5.1
drag, startPoint x: 341, startPoint y: 96, endPoint x: 277, endPoint y: 29, distance: 92.5
click at [277, 29] on div "12.b1 klases diagnostikas darbs vēsturē (par 10. klasi)" at bounding box center [211, 29] width 217 height 10
drag, startPoint x: 277, startPoint y: 29, endPoint x: 87, endPoint y: 182, distance: 244.2
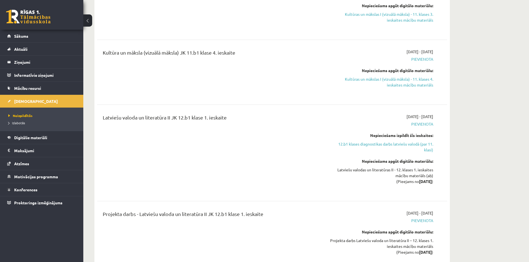
scroll to position [583, 0]
drag, startPoint x: 406, startPoint y: 115, endPoint x: 419, endPoint y: 114, distance: 13.6
click at [416, 114] on span "[DATE] - [DATE]" at bounding box center [420, 116] width 27 height 6
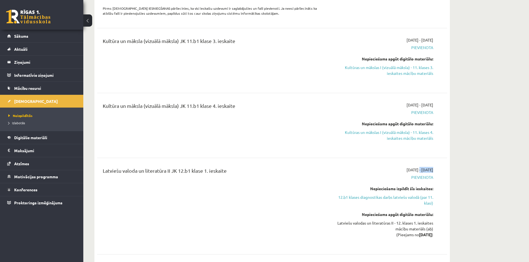
scroll to position [528, 0]
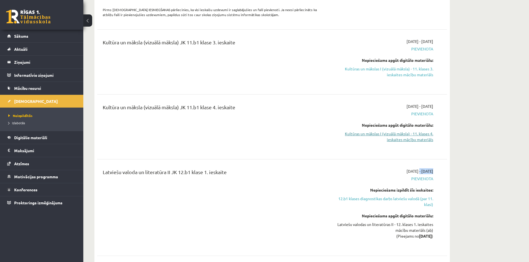
click at [402, 135] on link "Kultūras un mākslas I (vizuālā māksla) - 11. klases 4. ieskaites mācību materiā…" at bounding box center [381, 137] width 105 height 12
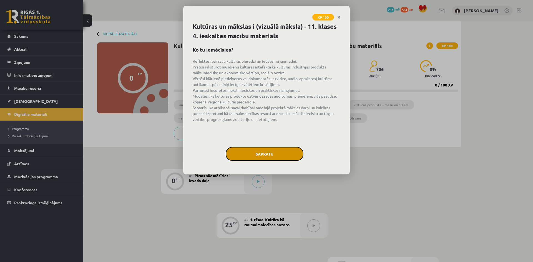
click at [259, 150] on button "Sapratu" at bounding box center [265, 154] width 78 height 14
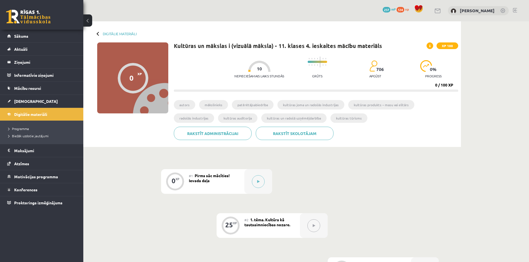
click at [259, 178] on button at bounding box center [258, 182] width 13 height 13
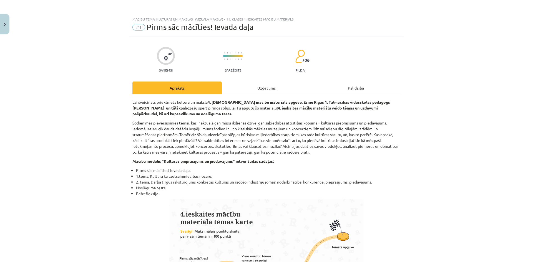
click at [262, 89] on div "Uzdevums" at bounding box center [266, 88] width 89 height 12
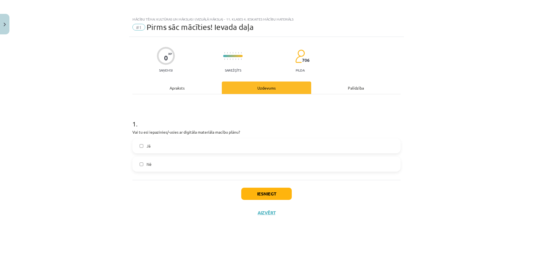
click at [195, 149] on label "Jā" at bounding box center [266, 146] width 267 height 14
click at [275, 197] on button "Iesniegt" at bounding box center [266, 194] width 51 height 12
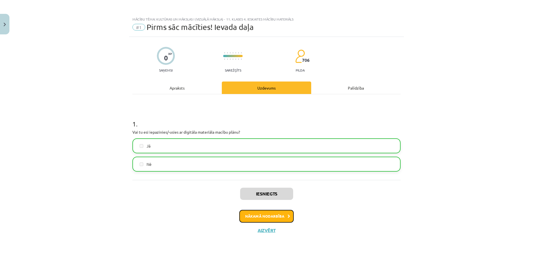
click at [274, 218] on button "Nākamā nodarbība" at bounding box center [266, 216] width 54 height 13
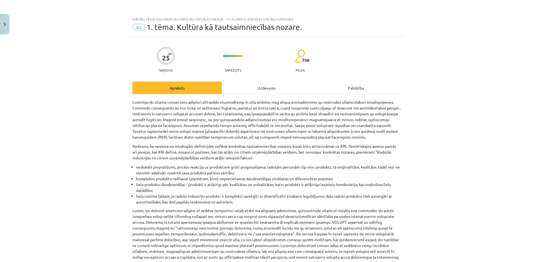
click at [249, 88] on div "Uzdevums" at bounding box center [266, 88] width 89 height 12
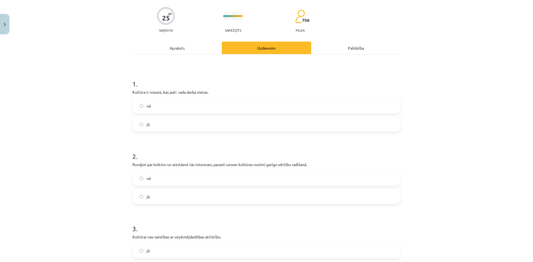
scroll to position [42, 0]
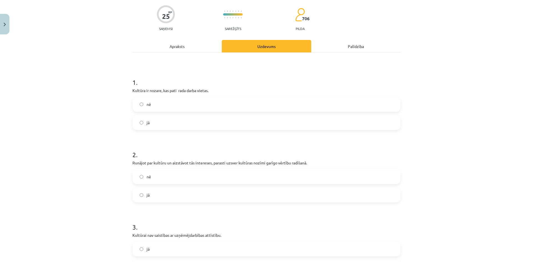
click at [203, 129] on label "jā" at bounding box center [266, 123] width 267 height 14
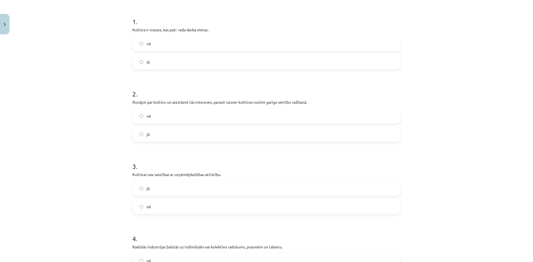
scroll to position [125, 0]
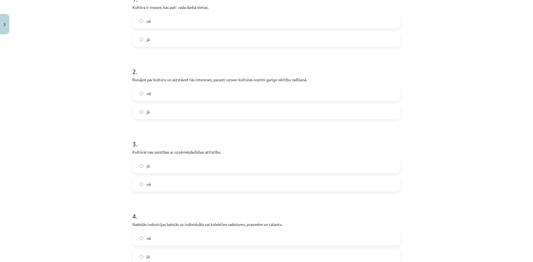
click at [191, 183] on label "nē" at bounding box center [266, 184] width 267 height 14
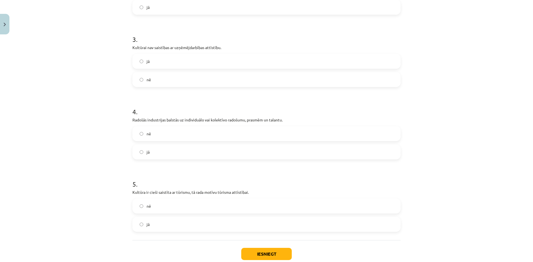
scroll to position [236, 0]
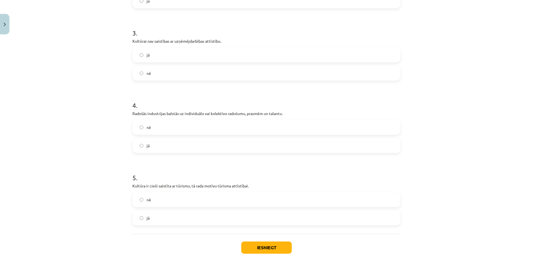
click at [174, 147] on label "jā" at bounding box center [266, 146] width 267 height 14
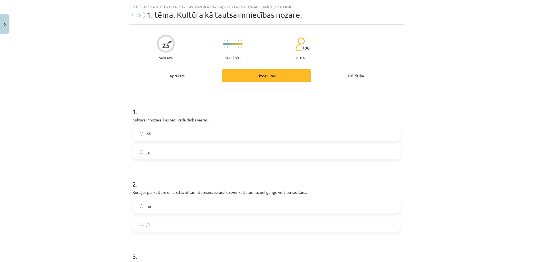
scroll to position [56, 0]
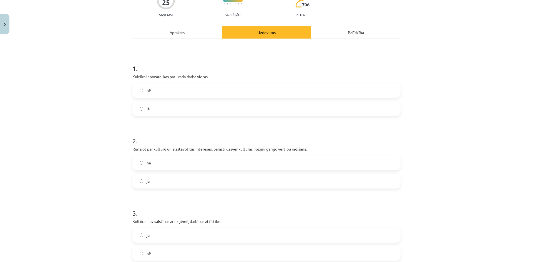
click at [179, 183] on label "jā" at bounding box center [266, 181] width 267 height 14
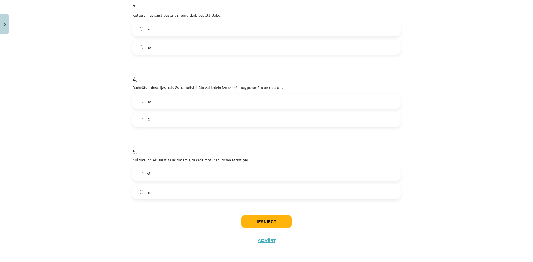
scroll to position [264, 0]
click at [194, 190] on label "jā" at bounding box center [266, 191] width 267 height 14
click at [285, 216] on button "Iesniegt" at bounding box center [266, 220] width 51 height 12
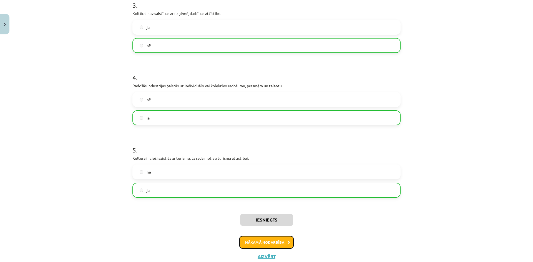
click at [254, 244] on button "Nākamā nodarbība" at bounding box center [266, 242] width 54 height 13
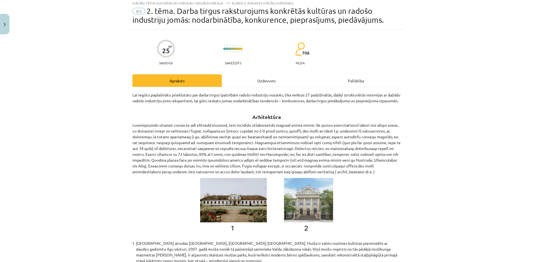
scroll to position [14, 0]
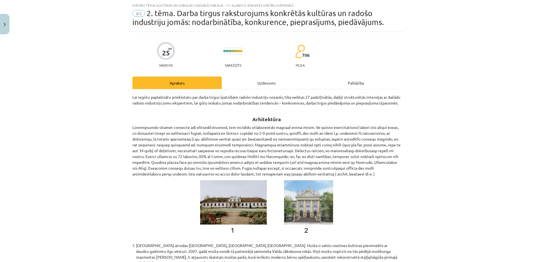
click at [277, 84] on div "Uzdevums" at bounding box center [266, 83] width 89 height 12
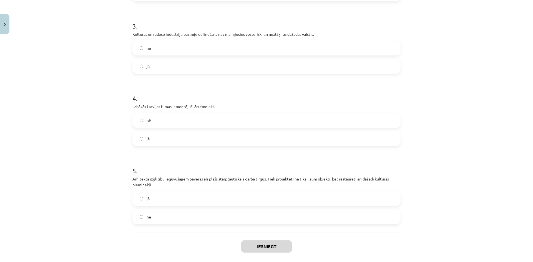
scroll to position [279, 0]
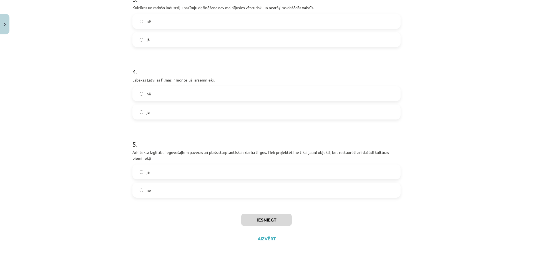
click at [175, 172] on label "jā" at bounding box center [266, 172] width 267 height 14
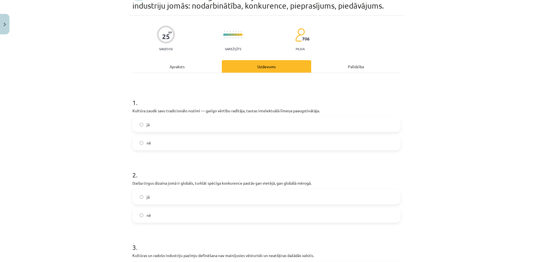
scroll to position [29, 0]
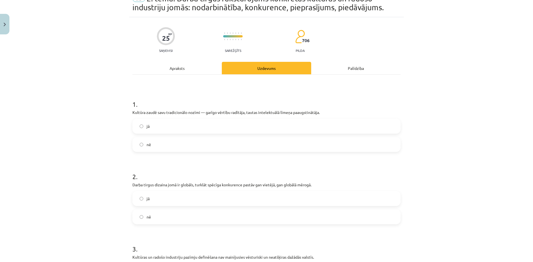
click at [275, 149] on label "nē" at bounding box center [266, 145] width 267 height 14
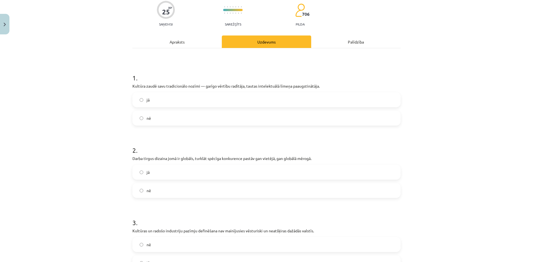
scroll to position [56, 0]
click at [219, 161] on div "2 . Darba tirgus dizaina jomā ir globāls, turklāt spēcīga konkurence pastāv gan…" at bounding box center [266, 166] width 268 height 61
click at [216, 171] on label "jā" at bounding box center [266, 171] width 267 height 14
click at [216, 170] on label "jā" at bounding box center [266, 171] width 267 height 14
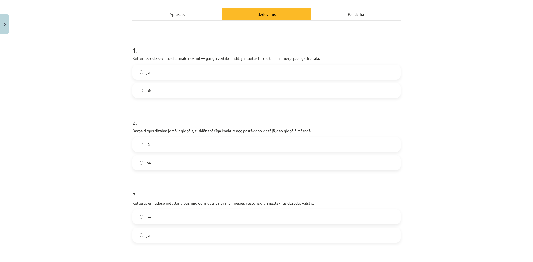
scroll to position [84, 0]
click at [207, 219] on label "nē" at bounding box center [266, 216] width 267 height 14
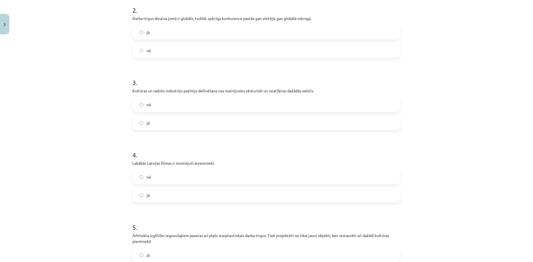
click at [206, 197] on label "jā" at bounding box center [266, 196] width 267 height 14
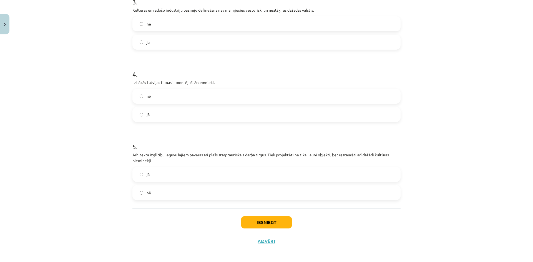
scroll to position [279, 0]
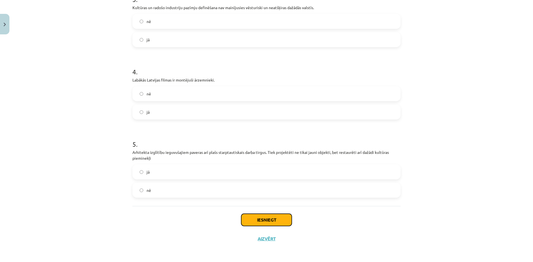
click at [280, 222] on button "Iesniegt" at bounding box center [266, 220] width 51 height 12
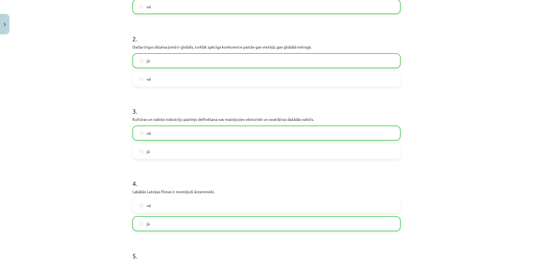
scroll to position [296, 0]
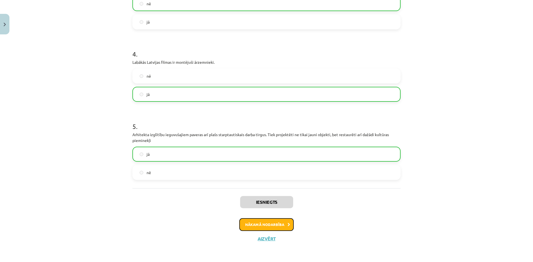
click at [276, 226] on button "Nākamā nodarbība" at bounding box center [266, 225] width 54 height 13
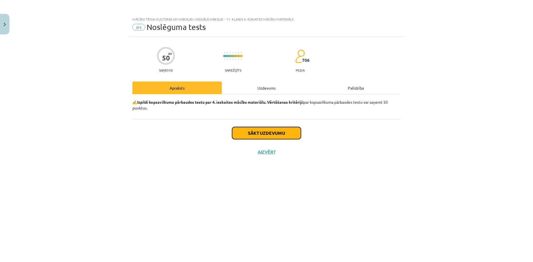
click at [257, 135] on button "Sākt uzdevumu" at bounding box center [266, 133] width 69 height 12
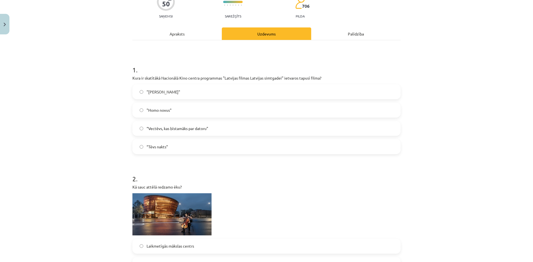
scroll to position [167, 0]
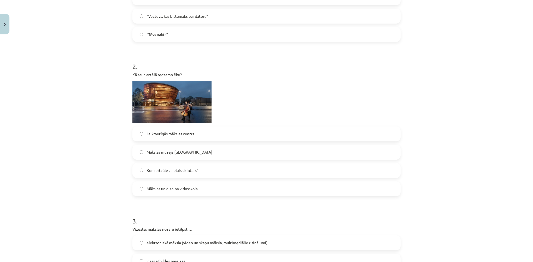
drag, startPoint x: 187, startPoint y: 169, endPoint x: 182, endPoint y: 169, distance: 4.5
click at [186, 169] on span "Koncertzāle „Lielais dzintars"" at bounding box center [173, 171] width 52 height 6
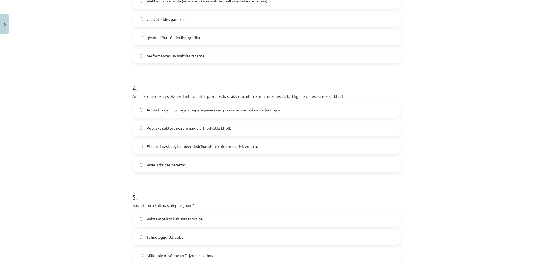
scroll to position [417, 0]
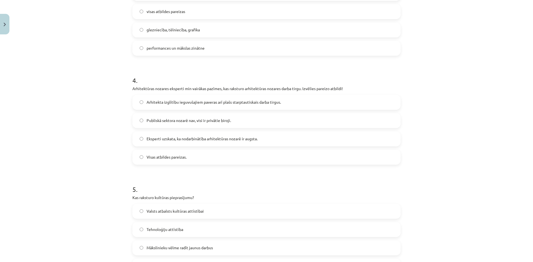
click at [188, 160] on label "Visas atbildes pareizas." at bounding box center [266, 158] width 267 height 14
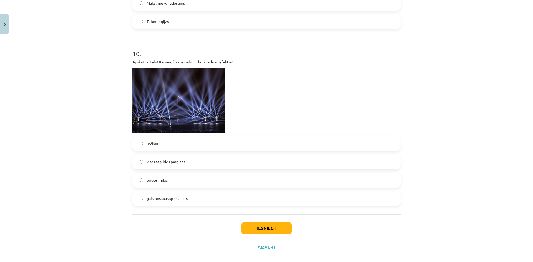
scroll to position [1107, 0]
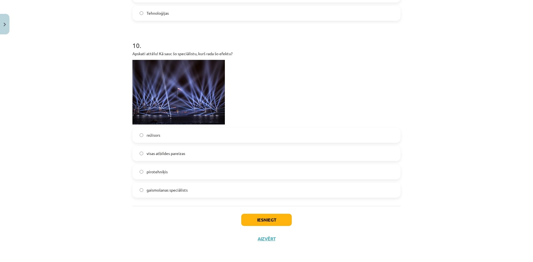
click at [181, 190] on span "gaismošanas speciālists" at bounding box center [167, 190] width 41 height 6
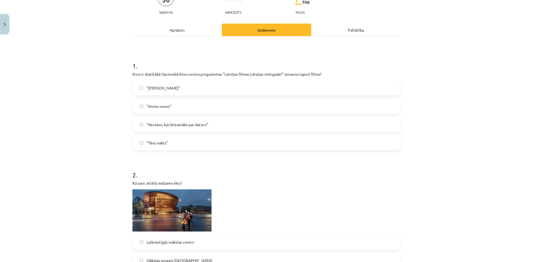
scroll to position [23, 0]
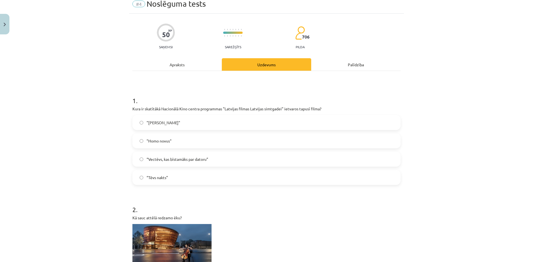
click at [154, 143] on span ""Homo novus"" at bounding box center [159, 141] width 25 height 6
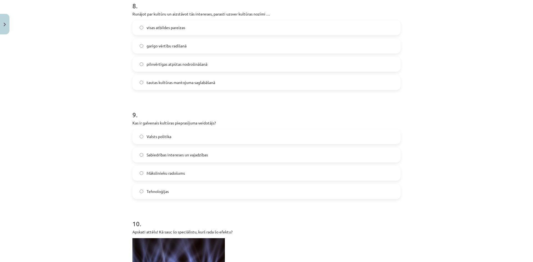
scroll to position [940, 0]
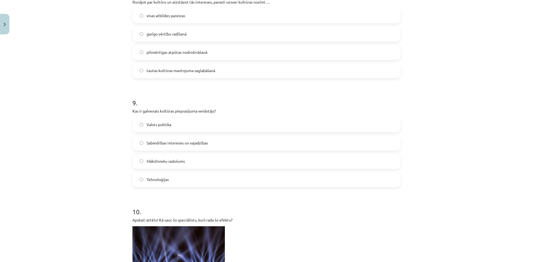
click at [184, 146] on span "Sabiedrības intereses un vajadzības" at bounding box center [177, 143] width 61 height 6
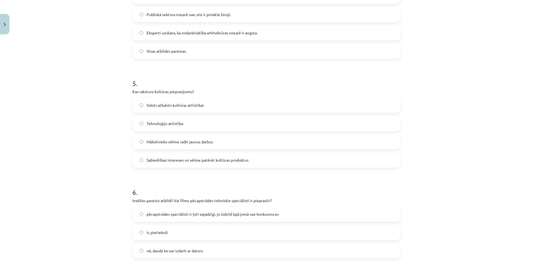
scroll to position [523, 0]
click at [168, 161] on span "Sabiedrības intereses un vēlme patērēt kultūras produktus" at bounding box center [198, 160] width 102 height 6
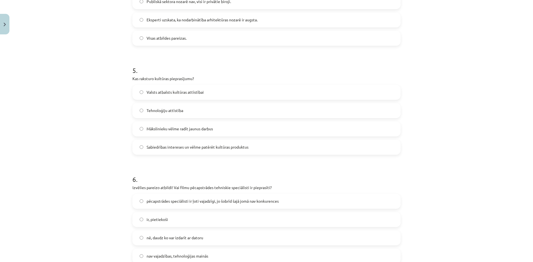
scroll to position [579, 0]
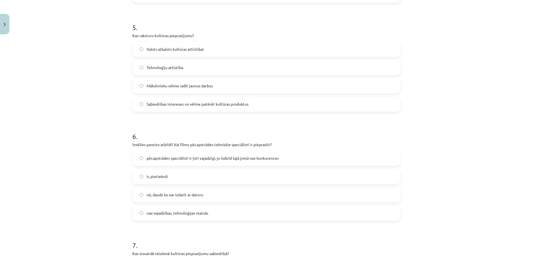
click at [166, 162] on label "pēcapstrādes speciālisti ir ļoti vajadzīgi, jo šobrīd šajā jomā nav konkurences" at bounding box center [266, 159] width 267 height 14
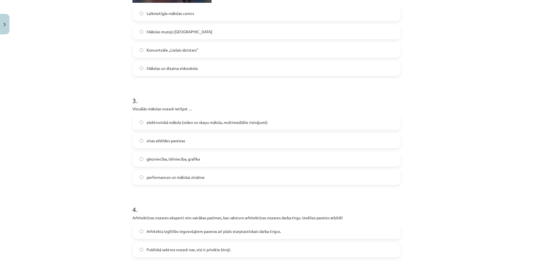
scroll to position [273, 0]
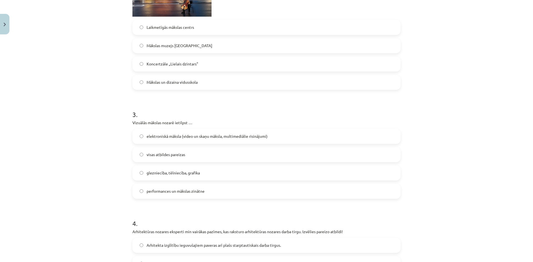
click at [177, 151] on label "visas atbildes pareizas" at bounding box center [266, 155] width 267 height 14
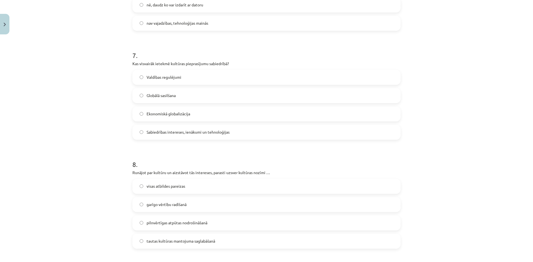
scroll to position [773, 0]
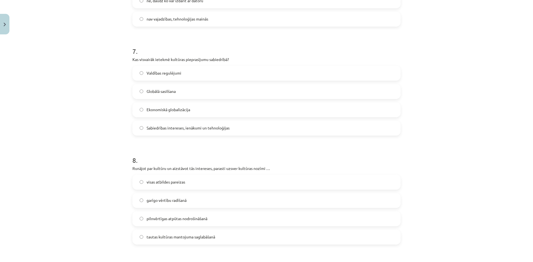
click at [177, 180] on span "visas atbildes pareizas" at bounding box center [166, 182] width 39 height 6
click at [180, 125] on span "Sabiedrības intereses, ienākumi un tehnoloģijas" at bounding box center [188, 128] width 83 height 6
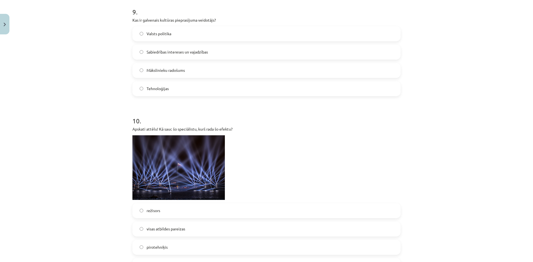
scroll to position [1107, 0]
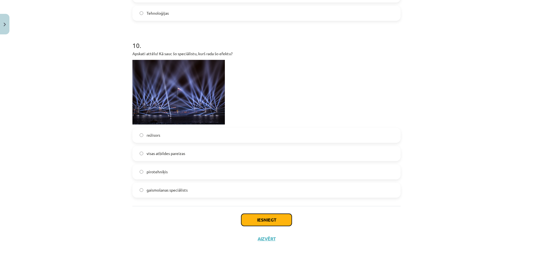
click at [261, 220] on button "Iesniegt" at bounding box center [266, 220] width 51 height 12
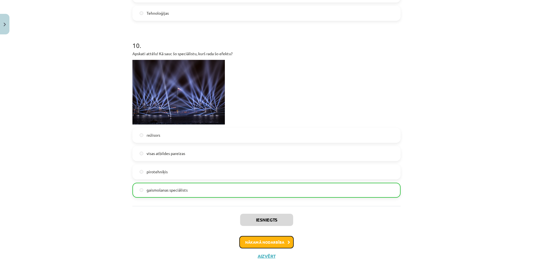
click at [261, 240] on button "Nākamā nodarbība" at bounding box center [266, 242] width 54 height 13
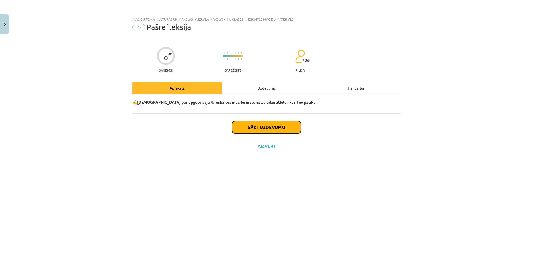
click at [264, 126] on button "Sākt uzdevumu" at bounding box center [266, 127] width 69 height 12
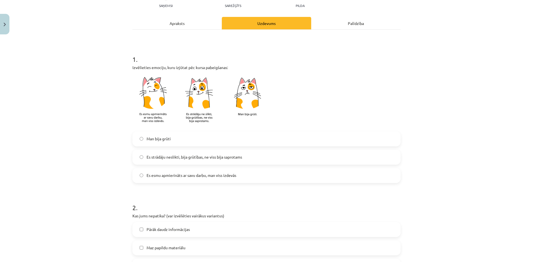
scroll to position [83, 0]
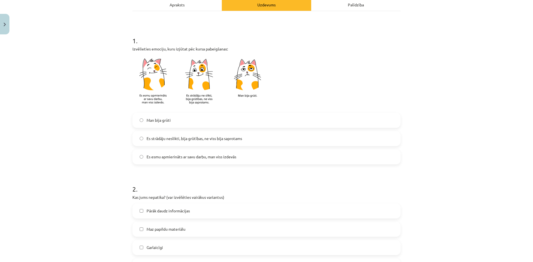
click at [192, 160] on span "Es esmu apmierināts ar savu darbu, man viss izdevās" at bounding box center [192, 157] width 90 height 6
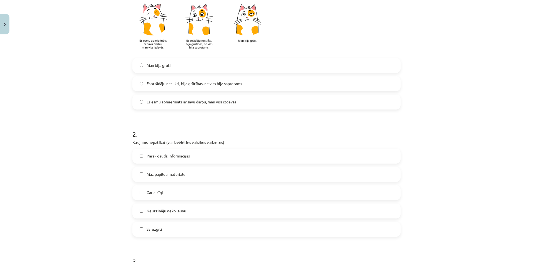
scroll to position [139, 0]
click at [169, 194] on label "Garlaicīgi" at bounding box center [266, 193] width 267 height 14
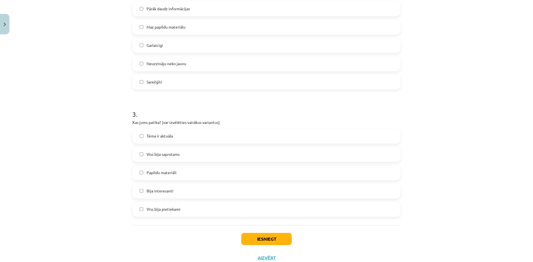
scroll to position [305, 0]
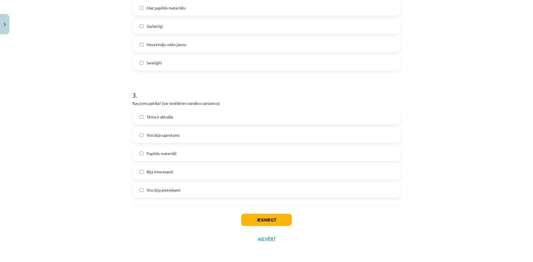
click at [179, 157] on label "Papildu materiāli" at bounding box center [266, 154] width 267 height 14
click at [179, 139] on label "Viss bija saprotams" at bounding box center [266, 136] width 267 height 14
drag, startPoint x: 283, startPoint y: 231, endPoint x: 280, endPoint y: 217, distance: 13.6
click at [282, 230] on div "Iesniegt Aizvērt" at bounding box center [266, 225] width 268 height 39
click at [280, 217] on button "Iesniegt" at bounding box center [266, 220] width 51 height 12
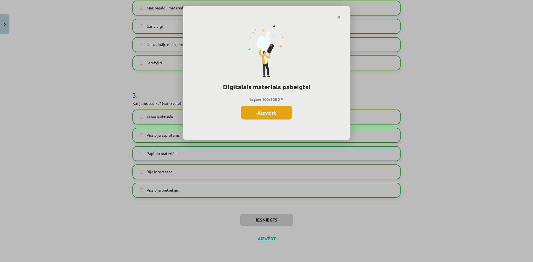
click at [282, 117] on button "Aizvērt" at bounding box center [266, 113] width 51 height 14
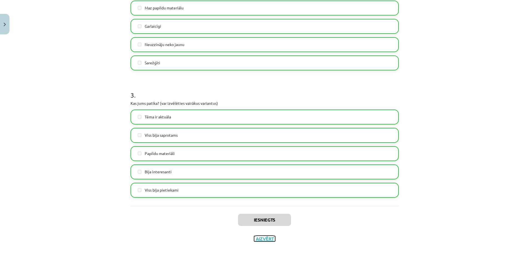
click at [256, 239] on button "Aizvērt" at bounding box center [264, 239] width 21 height 6
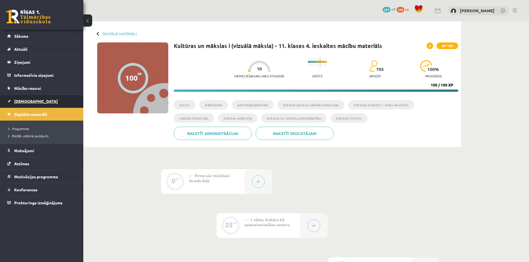
click at [25, 100] on span "[DEMOGRAPHIC_DATA]" at bounding box center [36, 101] width 44 height 5
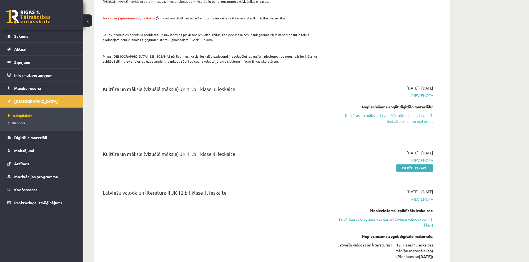
scroll to position [472, 0]
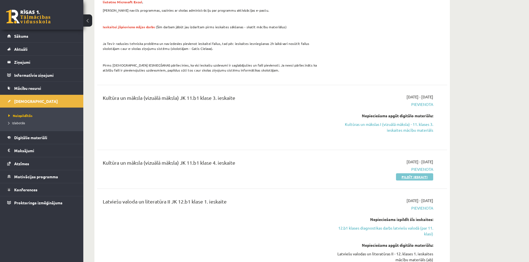
click at [412, 178] on link "Pildīt ieskaiti" at bounding box center [414, 177] width 37 height 7
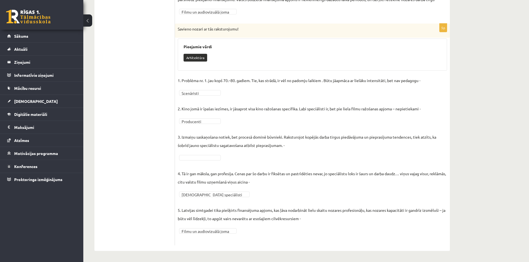
click at [202, 161] on fieldset "**********" at bounding box center [312, 159] width 269 height 167
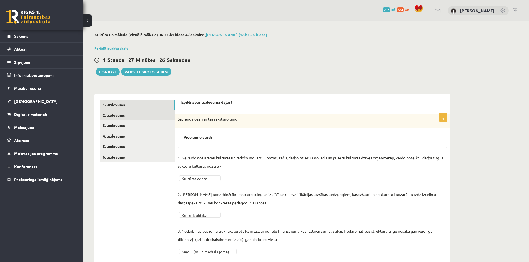
click at [154, 116] on link "2. uzdevums" at bounding box center [137, 115] width 75 height 10
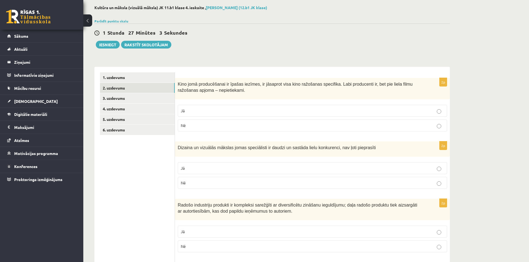
scroll to position [28, 0]
click at [216, 109] on p "Jā" at bounding box center [312, 110] width 263 height 6
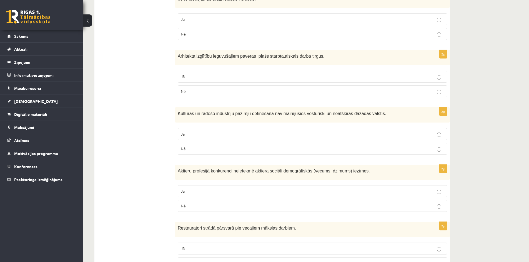
scroll to position [509, 0]
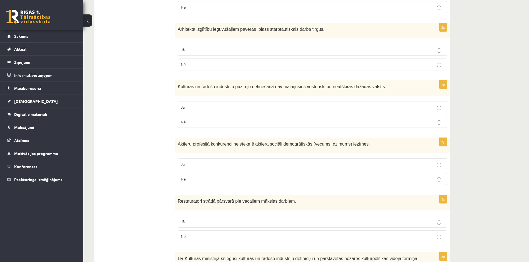
click at [225, 130] on fieldset "Jā Nē" at bounding box center [312, 114] width 269 height 31
click at [226, 123] on p "Nē" at bounding box center [312, 122] width 263 height 6
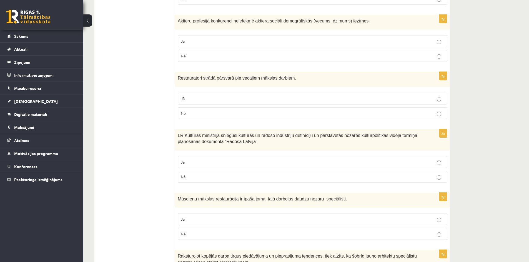
scroll to position [648, 0]
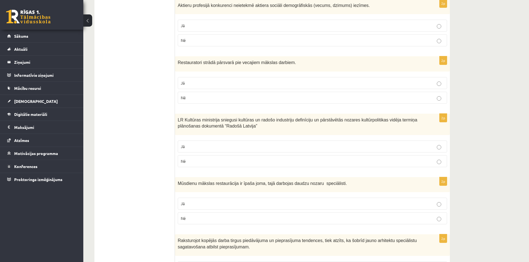
click at [200, 145] on p "Jā" at bounding box center [312, 147] width 263 height 6
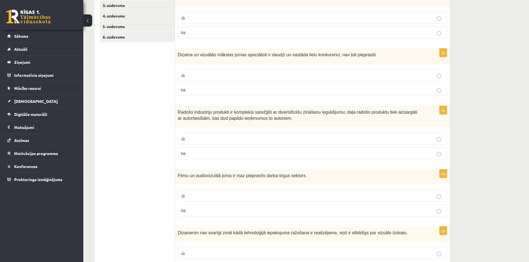
scroll to position [120, 0]
click at [225, 145] on label "Jā" at bounding box center [312, 139] width 269 height 12
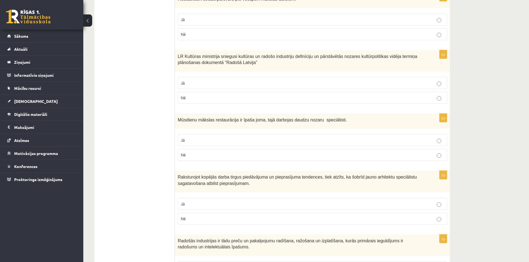
scroll to position [759, 0]
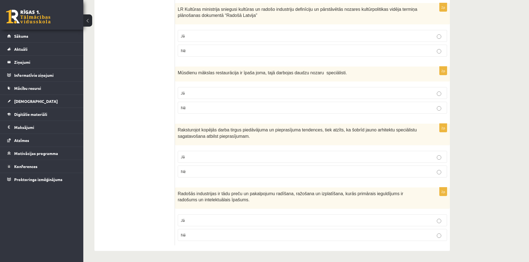
click at [201, 162] on label "Jā" at bounding box center [312, 157] width 269 height 12
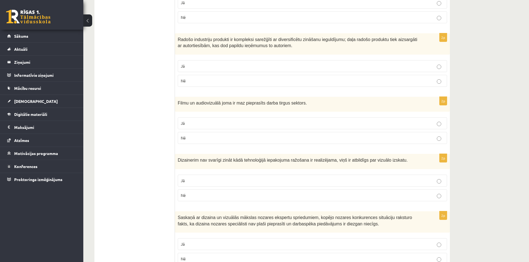
scroll to position [176, 0]
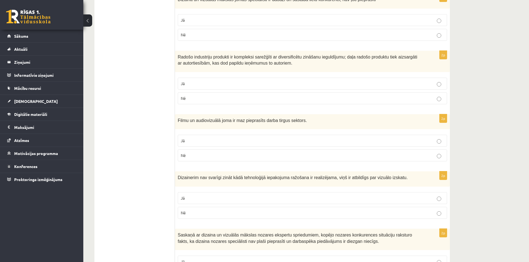
click at [224, 152] on label "Nē" at bounding box center [312, 156] width 269 height 12
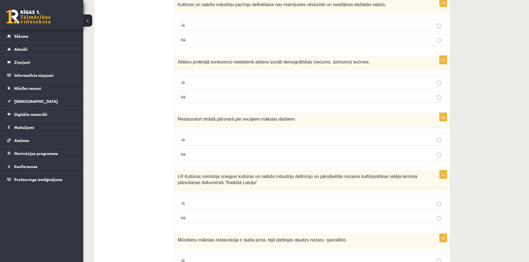
scroll to position [592, 0]
click at [221, 142] on label "Jā" at bounding box center [312, 139] width 269 height 12
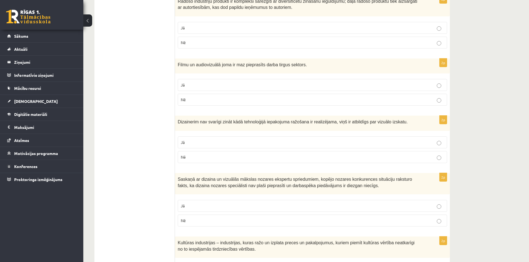
scroll to position [231, 0]
click at [212, 160] on p "Nē" at bounding box center [312, 158] width 263 height 6
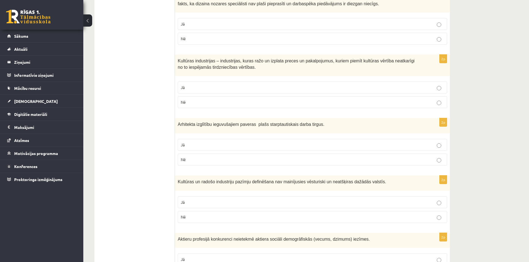
scroll to position [426, 0]
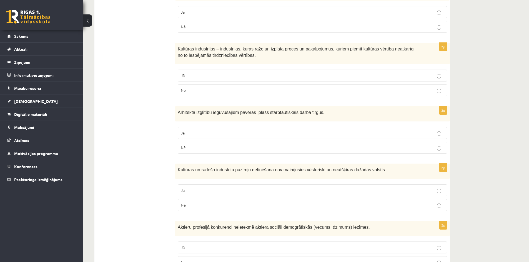
click at [197, 79] on p "Jā" at bounding box center [312, 76] width 263 height 6
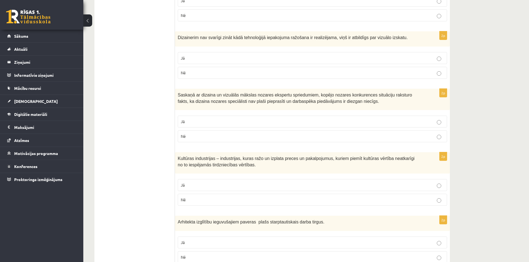
scroll to position [314, 0]
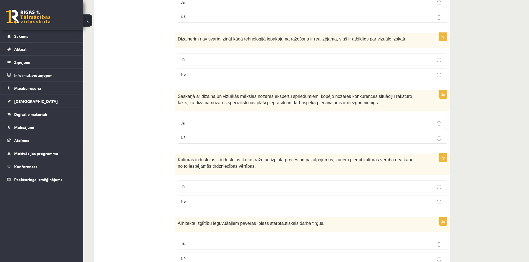
click at [216, 139] on p "Nē" at bounding box center [312, 138] width 263 height 6
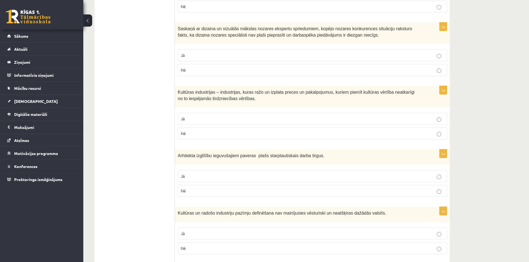
scroll to position [398, 0]
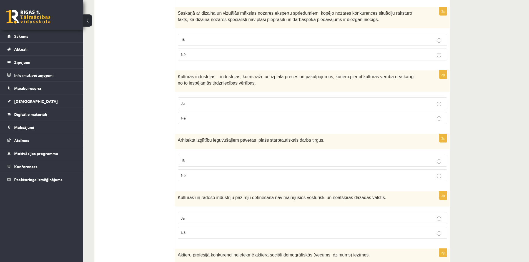
click at [206, 164] on label "Jā" at bounding box center [312, 161] width 269 height 12
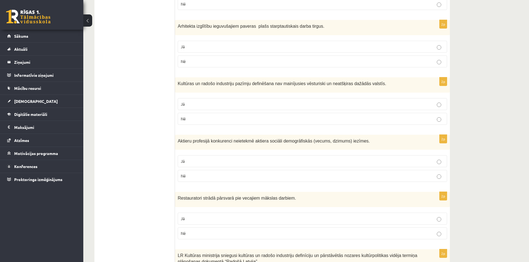
scroll to position [537, 0]
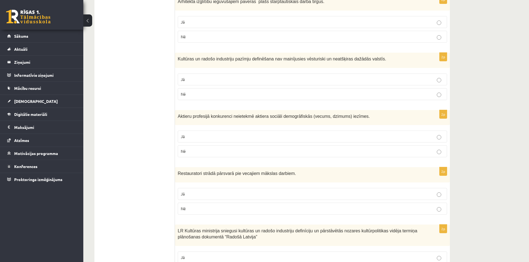
click at [205, 151] on p "Nē" at bounding box center [312, 152] width 263 height 6
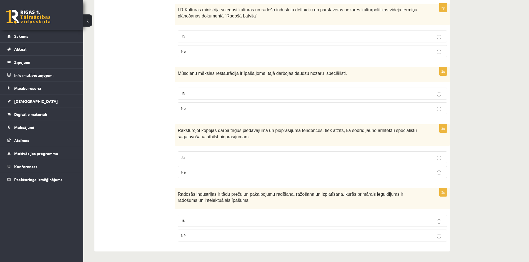
scroll to position [759, 0]
click at [206, 218] on p "Jā" at bounding box center [312, 221] width 263 height 6
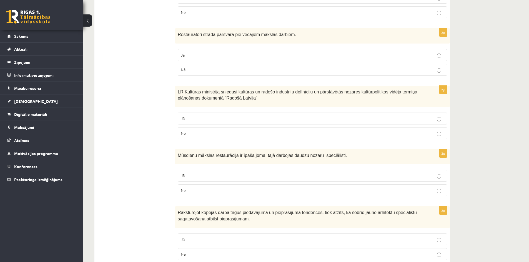
scroll to position [675, 0]
click at [246, 171] on label "Jā" at bounding box center [312, 176] width 269 height 12
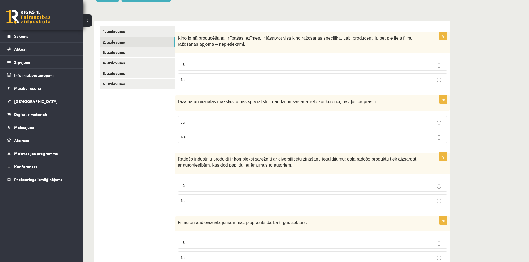
scroll to position [64, 0]
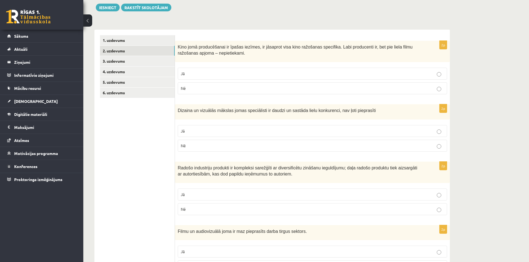
click at [217, 146] on p "Nē" at bounding box center [312, 146] width 263 height 6
click at [134, 62] on link "3. uzdevums" at bounding box center [137, 61] width 75 height 10
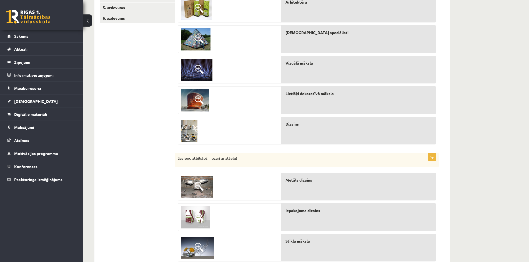
scroll to position [53, 0]
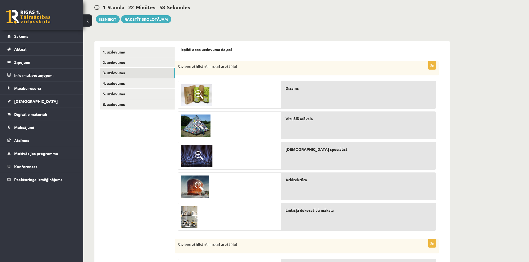
click at [190, 212] on img at bounding box center [189, 217] width 17 height 22
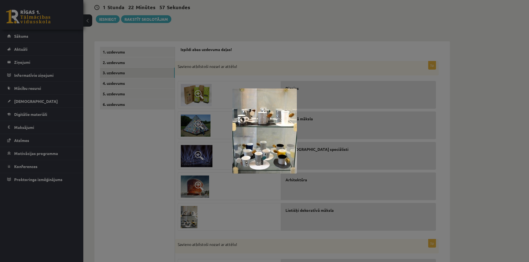
click at [219, 186] on div at bounding box center [264, 131] width 529 height 262
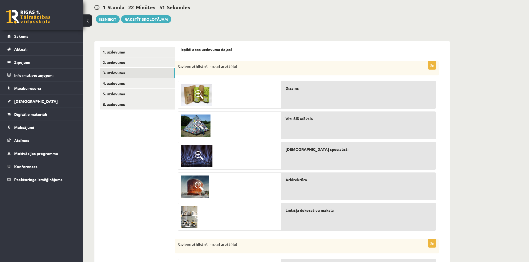
click at [203, 122] on span at bounding box center [199, 125] width 9 height 9
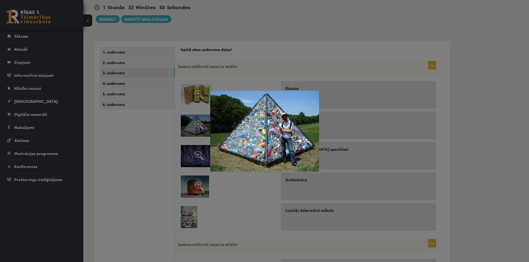
click at [279, 225] on div at bounding box center [264, 131] width 529 height 262
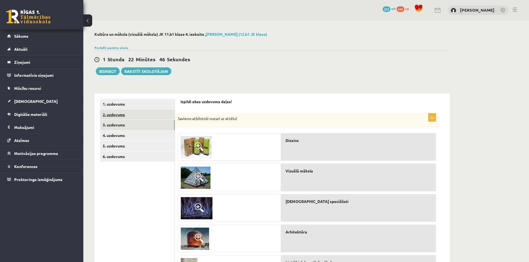
scroll to position [0, 0]
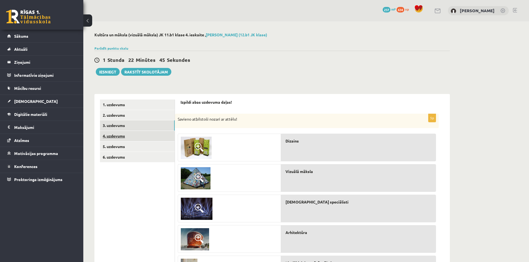
click at [160, 135] on link "4. uzdevums" at bounding box center [137, 136] width 75 height 10
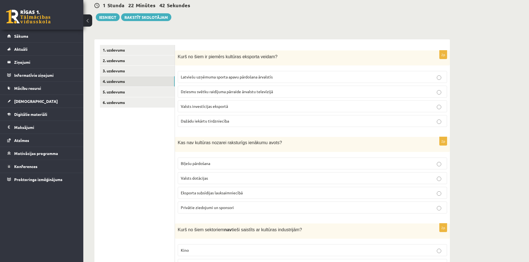
scroll to position [56, 0]
click at [209, 94] on p "Dziesmu svētku raidījuma pārraide ārvalstu televīzijā" at bounding box center [312, 91] width 263 height 6
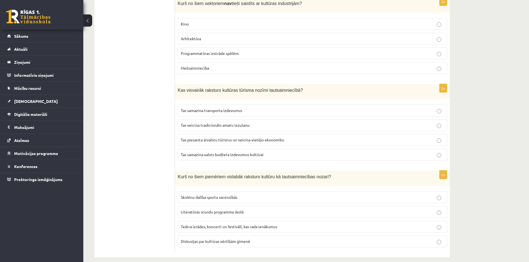
scroll to position [288, 0]
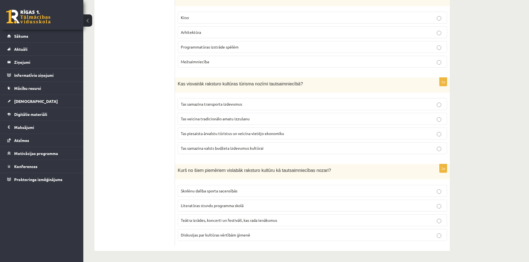
click at [229, 221] on span "Teātra izrādes, koncerti un festivāli, kas rada ienākumus" at bounding box center [229, 220] width 96 height 5
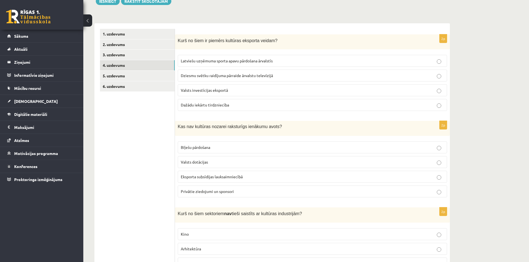
scroll to position [94, 0]
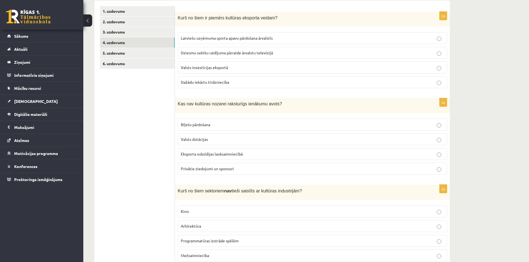
click at [219, 156] on span "Eksporta subsīdijas lauksaimniecībā" at bounding box center [212, 154] width 62 height 5
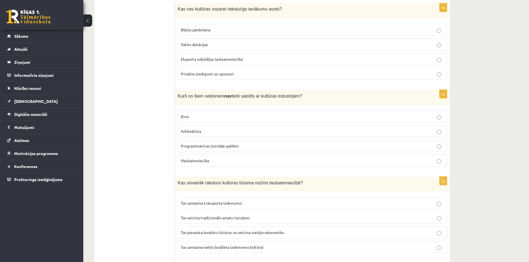
scroll to position [205, 0]
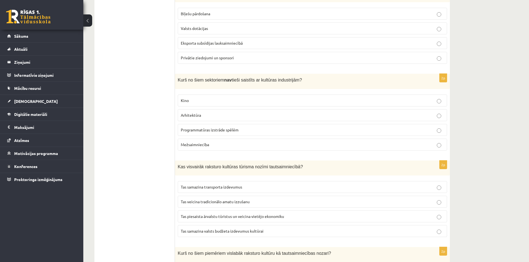
click at [213, 142] on p "Mežsaimniecība" at bounding box center [312, 145] width 263 height 6
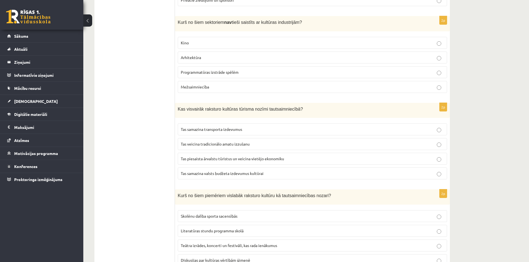
scroll to position [288, 0]
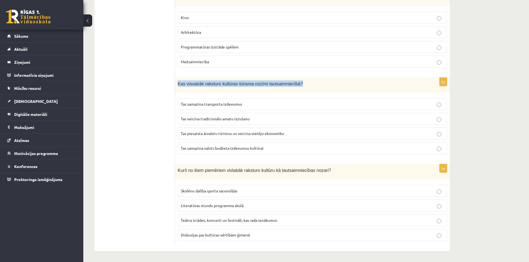
drag, startPoint x: 178, startPoint y: 83, endPoint x: 331, endPoint y: 82, distance: 153.3
click at [331, 82] on p "Kas visvairāk raksturo kultūras tūrisma nozīmi tautsaimniecībā?" at bounding box center [299, 84] width 242 height 6
click at [279, 137] on label "Tas piesaista ārvalstu tūristus un veicina vietējo ekonomiku" at bounding box center [312, 134] width 269 height 12
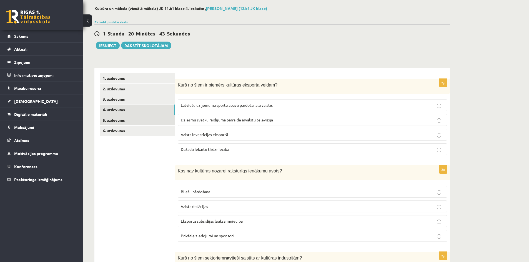
scroll to position [10, 0]
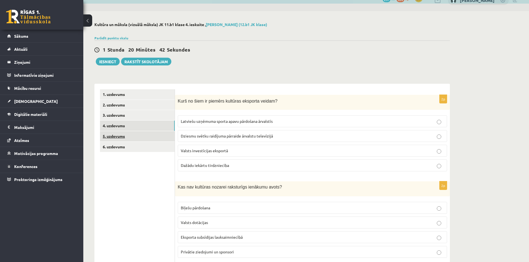
click at [130, 139] on link "5. uzdevums" at bounding box center [137, 136] width 75 height 10
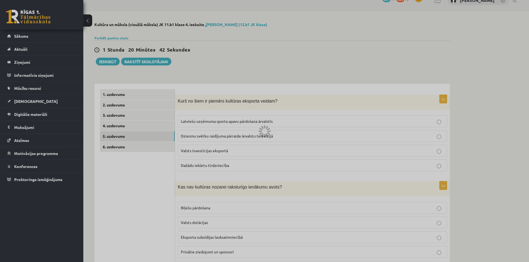
scroll to position [0, 0]
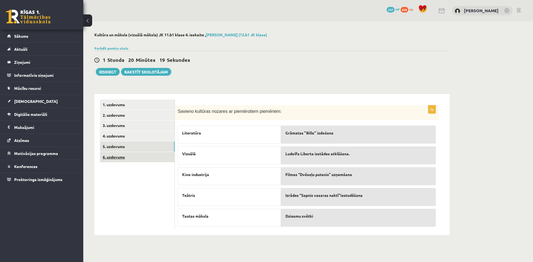
click at [114, 154] on link "6. uzdevums" at bounding box center [137, 157] width 75 height 10
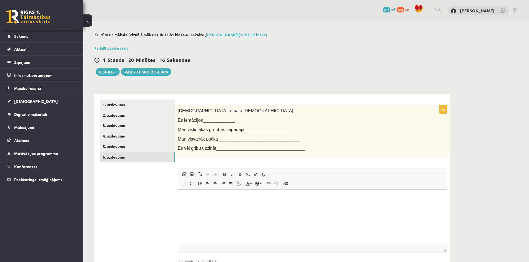
click at [217, 207] on html at bounding box center [312, 198] width 269 height 17
click at [216, 120] on span "Es iemācījos_____________" at bounding box center [206, 120] width 57 height 5
click at [213, 122] on span "Es iemācījos_____________" at bounding box center [206, 120] width 57 height 5
click at [207, 207] on html at bounding box center [312, 198] width 269 height 17
click at [161, 106] on link "1. uzdevums" at bounding box center [137, 105] width 75 height 10
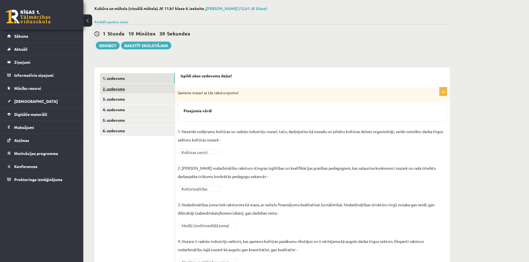
scroll to position [28, 0]
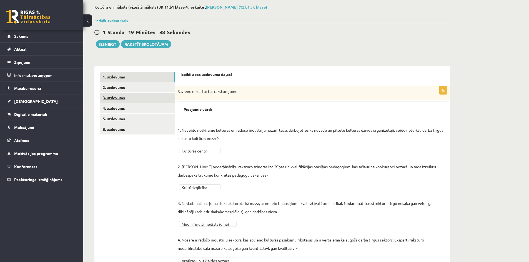
click at [141, 99] on link "3. uzdevums" at bounding box center [137, 98] width 75 height 10
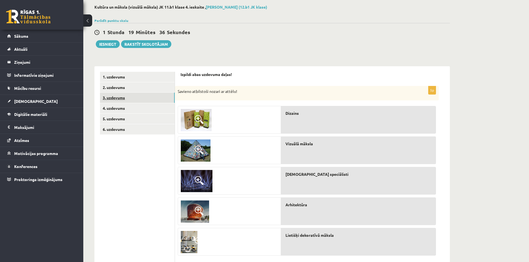
click at [151, 99] on link "3. uzdevums" at bounding box center [137, 98] width 75 height 10
click at [128, 96] on link "3. uzdevums" at bounding box center [137, 98] width 75 height 10
click at [137, 111] on link "4. uzdevums" at bounding box center [137, 108] width 75 height 10
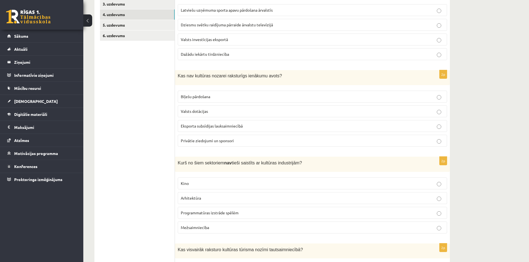
scroll to position [94, 0]
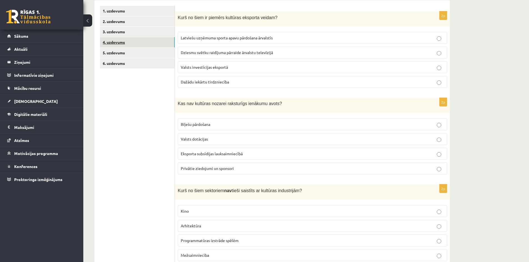
click at [119, 47] on link "4. uzdevums" at bounding box center [137, 42] width 75 height 10
click at [123, 52] on link "5. uzdevums" at bounding box center [137, 53] width 75 height 10
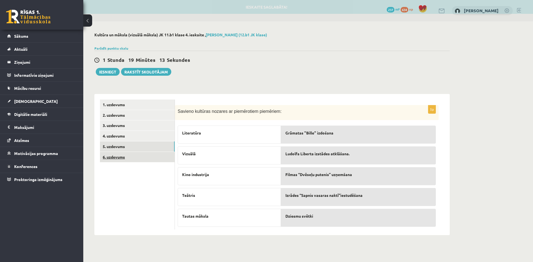
click at [131, 159] on link "6. uzdevums" at bounding box center [137, 157] width 75 height 10
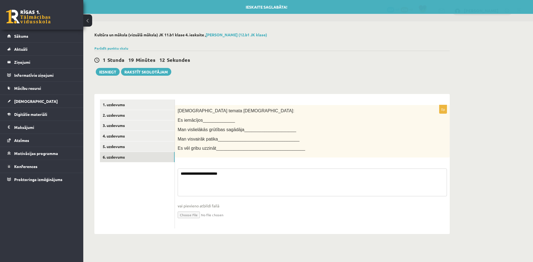
click at [252, 175] on textarea "**********" at bounding box center [312, 183] width 269 height 28
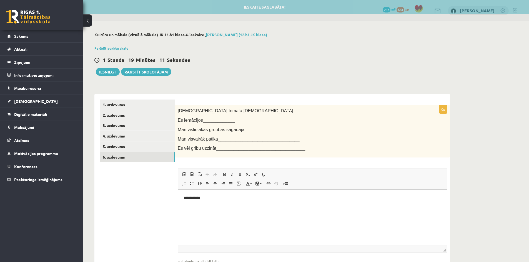
click at [232, 200] on p "**********" at bounding box center [313, 199] width 258 height 6
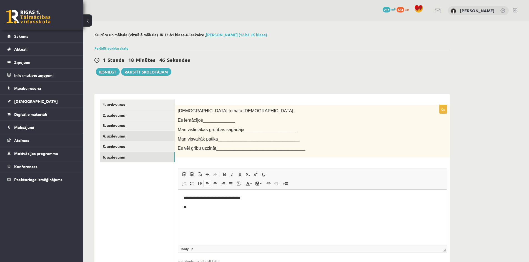
click at [163, 139] on link "4. uzdevums" at bounding box center [137, 136] width 75 height 10
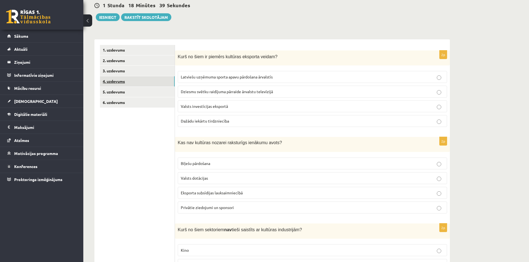
scroll to position [56, 0]
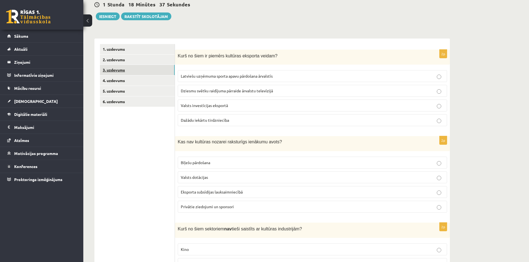
click at [171, 72] on link "3. uzdevums" at bounding box center [137, 70] width 75 height 10
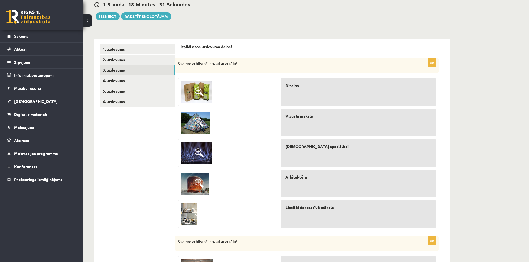
click at [130, 75] on link "3. uzdevums" at bounding box center [137, 70] width 75 height 10
click at [121, 56] on link "2. uzdevums" at bounding box center [137, 60] width 75 height 10
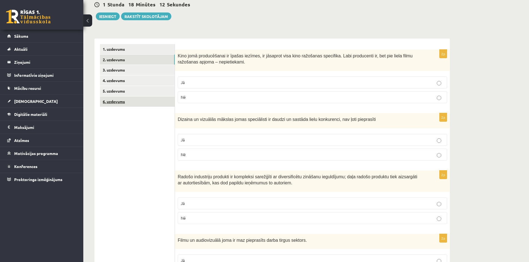
click at [145, 106] on link "6. uzdevums" at bounding box center [137, 102] width 75 height 10
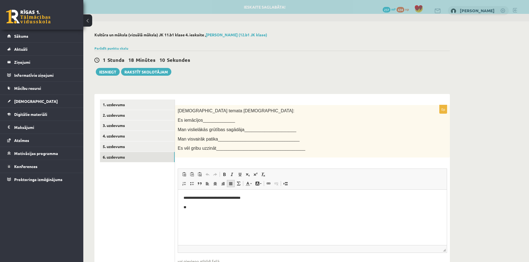
scroll to position [0, 0]
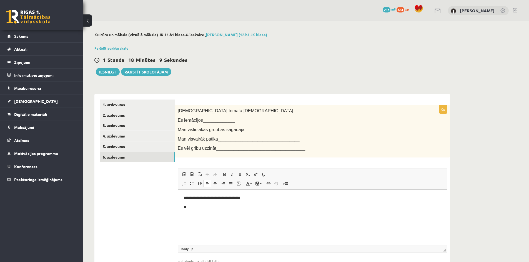
click at [210, 206] on p "**" at bounding box center [313, 208] width 258 height 6
click at [130, 122] on link "3. uzdevums" at bounding box center [137, 126] width 75 height 10
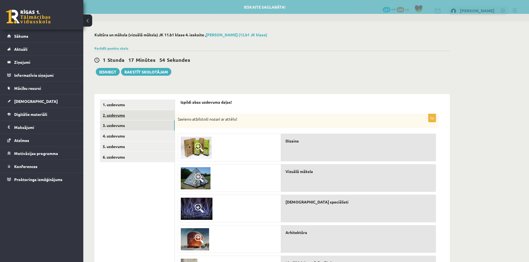
click at [138, 116] on link "2. uzdevums" at bounding box center [137, 115] width 75 height 10
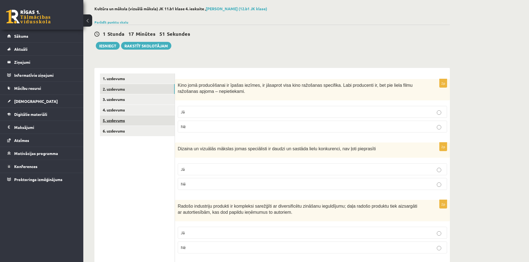
scroll to position [28, 0]
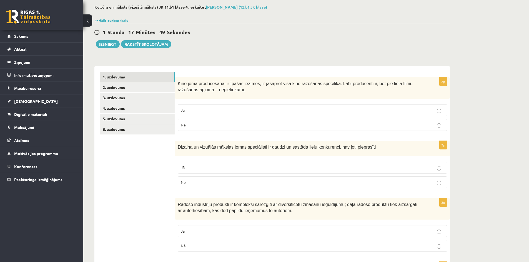
click at [149, 79] on link "1. uzdevums" at bounding box center [137, 77] width 75 height 10
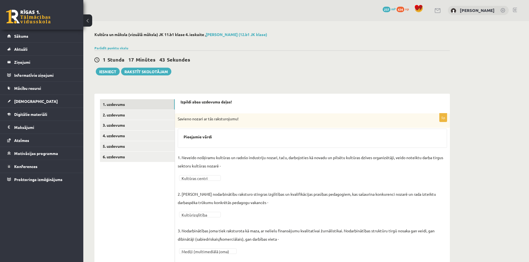
scroll to position [0, 0]
click at [144, 157] on link "6. uzdevums" at bounding box center [137, 157] width 75 height 10
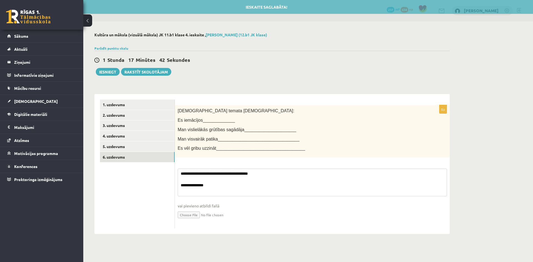
click at [232, 186] on textarea "**********" at bounding box center [312, 183] width 269 height 28
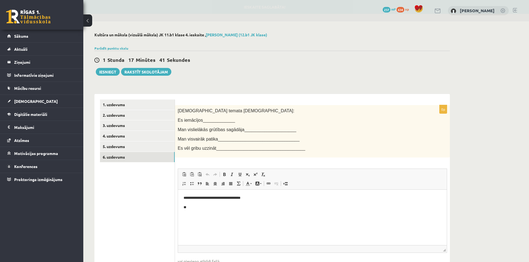
click at [204, 207] on p "**" at bounding box center [313, 208] width 258 height 6
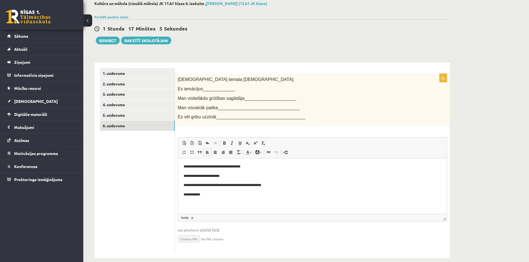
scroll to position [39, 0]
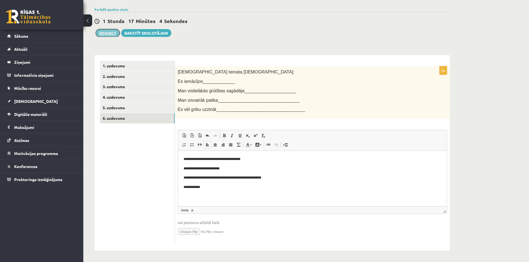
click at [110, 32] on button "Iesniegt" at bounding box center [108, 33] width 24 height 8
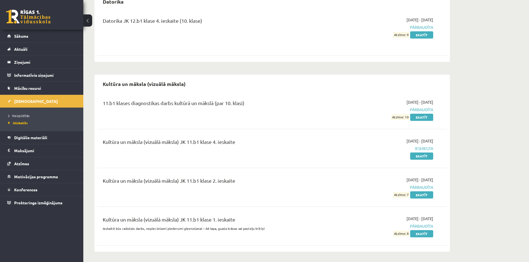
scroll to position [249, 0]
drag, startPoint x: 206, startPoint y: 219, endPoint x: 245, endPoint y: 219, distance: 39.2
click at [245, 219] on div "Kultūra un māksla (vizuālā māksla) JK 11.b1 klase 1. ieskaite" at bounding box center [211, 220] width 217 height 10
drag, startPoint x: 207, startPoint y: 182, endPoint x: 262, endPoint y: 185, distance: 54.8
click at [261, 185] on div "Kultūra un māksla (vizuālā māksla) JK 11.b1 klase 2. ieskaite" at bounding box center [211, 181] width 217 height 10
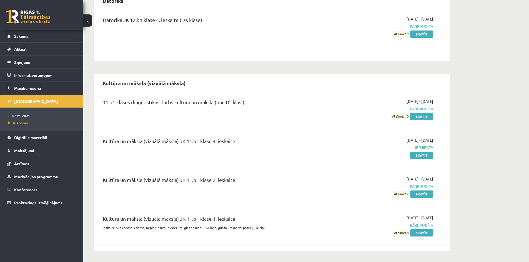
drag, startPoint x: 207, startPoint y: 142, endPoint x: 254, endPoint y: 144, distance: 47.2
click at [254, 144] on div "Kultūra un māksla (vizuālā māksla) JK 11.b1 klase 4. ieskaite" at bounding box center [211, 142] width 217 height 10
click at [33, 102] on link "[DEMOGRAPHIC_DATA]" at bounding box center [41, 101] width 69 height 13
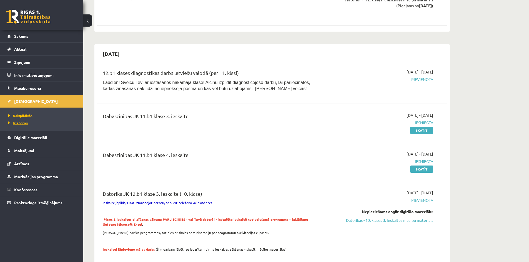
click at [17, 122] on span "Izlabotās" at bounding box center [17, 123] width 19 height 4
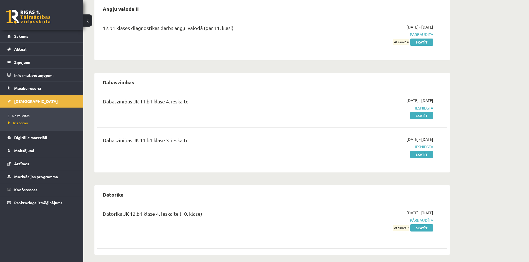
scroll to position [56, 0]
click at [426, 154] on link "Skatīt" at bounding box center [421, 154] width 23 height 7
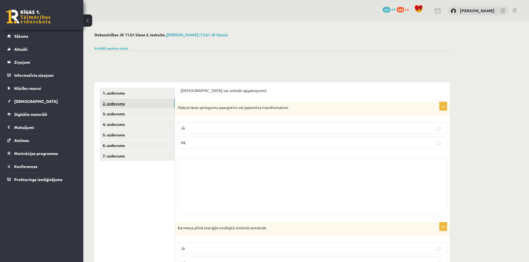
click at [129, 104] on link "2. uzdevums" at bounding box center [137, 104] width 75 height 10
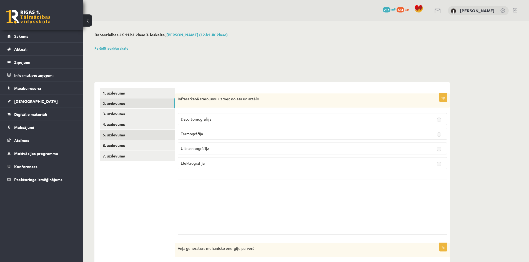
click at [133, 136] on link "5. uzdevums" at bounding box center [137, 135] width 75 height 10
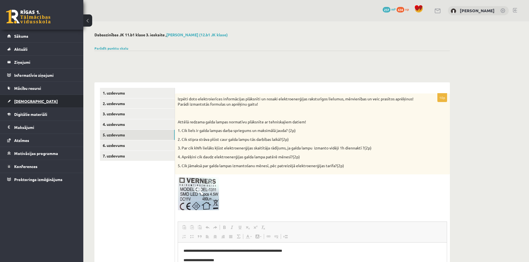
click at [30, 103] on span "[DEMOGRAPHIC_DATA]" at bounding box center [36, 101] width 44 height 5
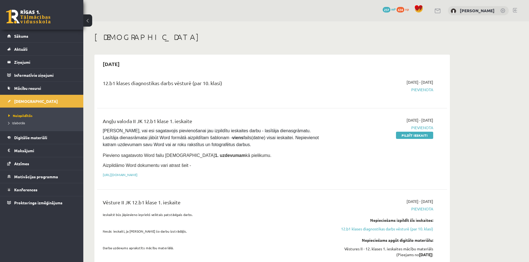
click at [40, 29] on div "0 Dāvanas 237 mP 634 xp" at bounding box center [41, 15] width 83 height 30
click at [40, 31] on link "Sākums" at bounding box center [41, 36] width 69 height 13
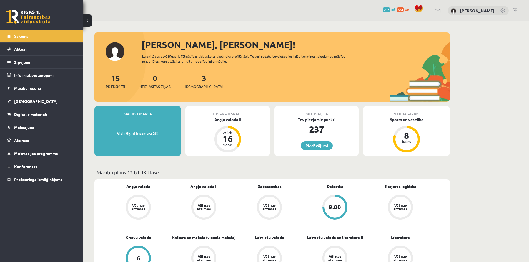
click at [189, 86] on span "[DEMOGRAPHIC_DATA]" at bounding box center [204, 87] width 38 height 6
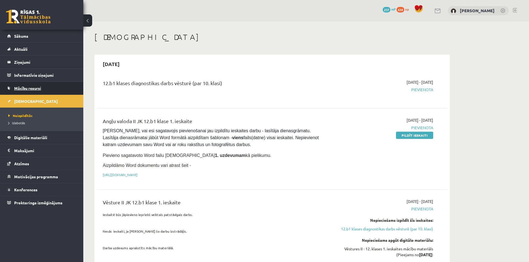
click at [22, 94] on link "Mācību resursi" at bounding box center [41, 88] width 69 height 13
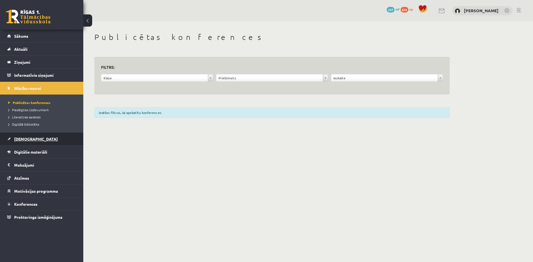
click at [26, 139] on span "[DEMOGRAPHIC_DATA]" at bounding box center [36, 139] width 44 height 5
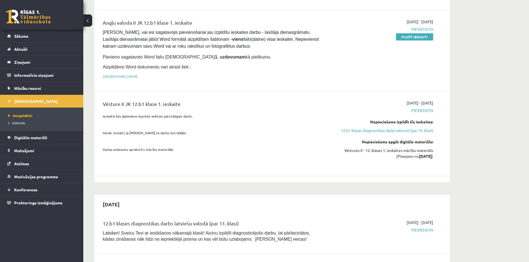
scroll to position [111, 0]
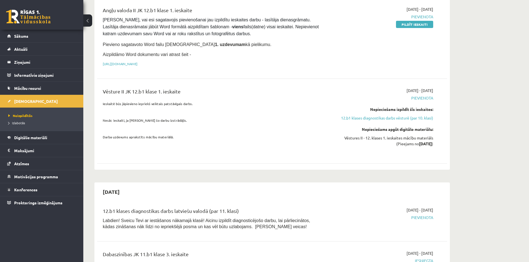
drag, startPoint x: 254, startPoint y: 156, endPoint x: 255, endPoint y: 189, distance: 33.6
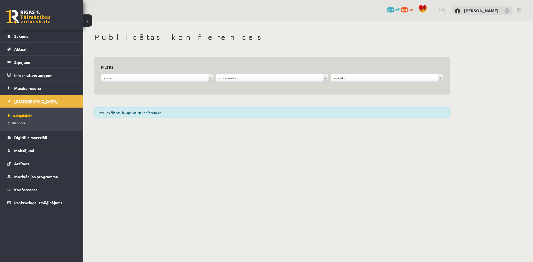
click at [17, 102] on span "[DEMOGRAPHIC_DATA]" at bounding box center [36, 101] width 44 height 5
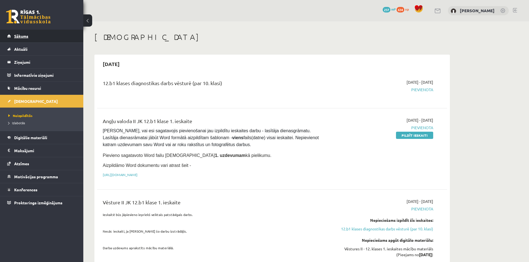
click at [38, 39] on link "Sākums" at bounding box center [41, 36] width 69 height 13
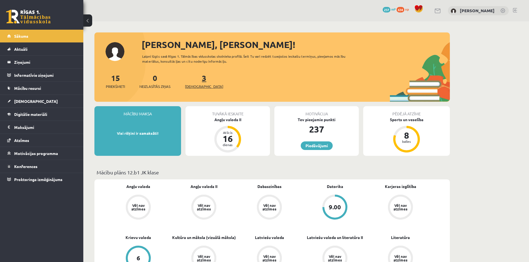
click at [198, 85] on span "[DEMOGRAPHIC_DATA]" at bounding box center [204, 87] width 38 height 6
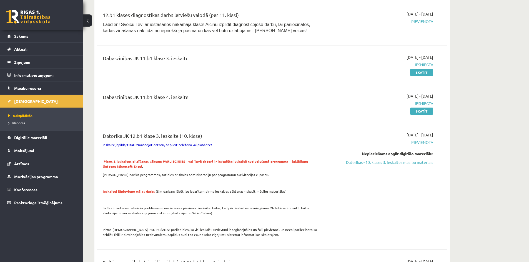
scroll to position [306, 0]
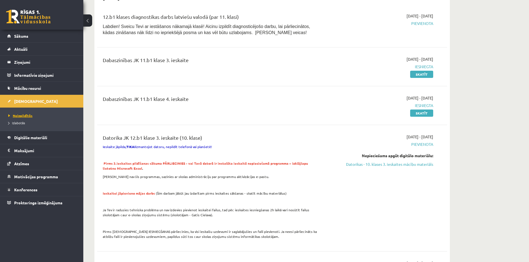
click at [13, 115] on span "Neizpildītās" at bounding box center [20, 116] width 24 height 4
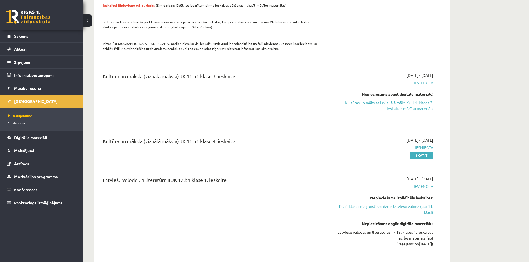
scroll to position [472, 0]
